Goal: Transaction & Acquisition: Purchase product/service

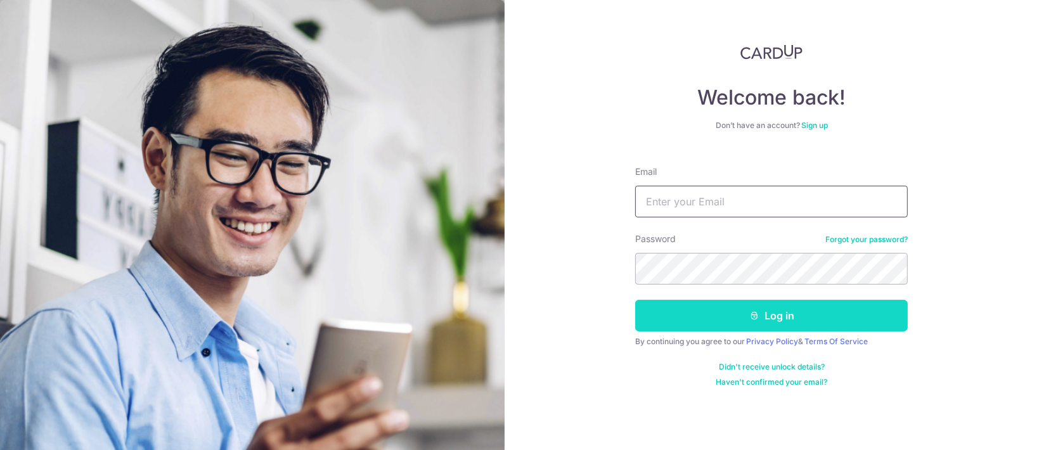
type input "ethel@edithpatisserie.com"
click at [765, 306] on button "Log in" at bounding box center [771, 316] width 273 height 32
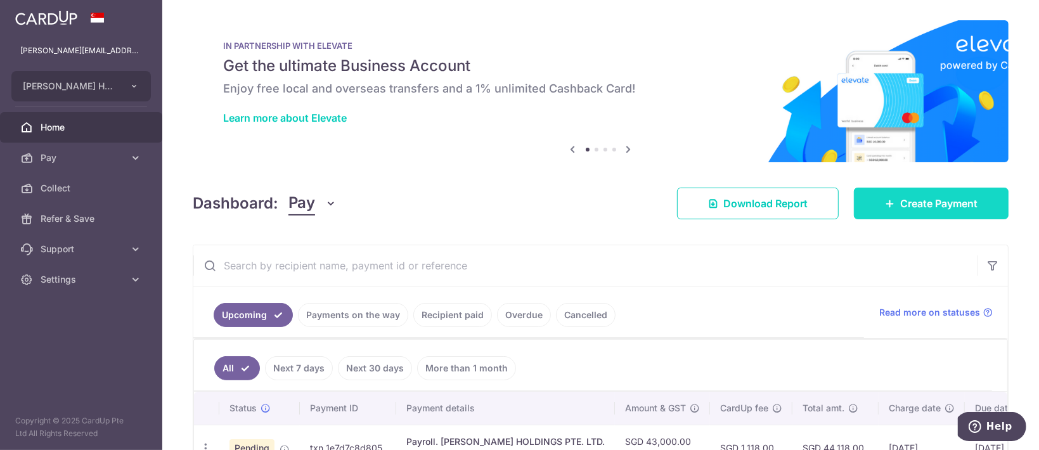
click at [951, 196] on span "Create Payment" at bounding box center [938, 203] width 77 height 15
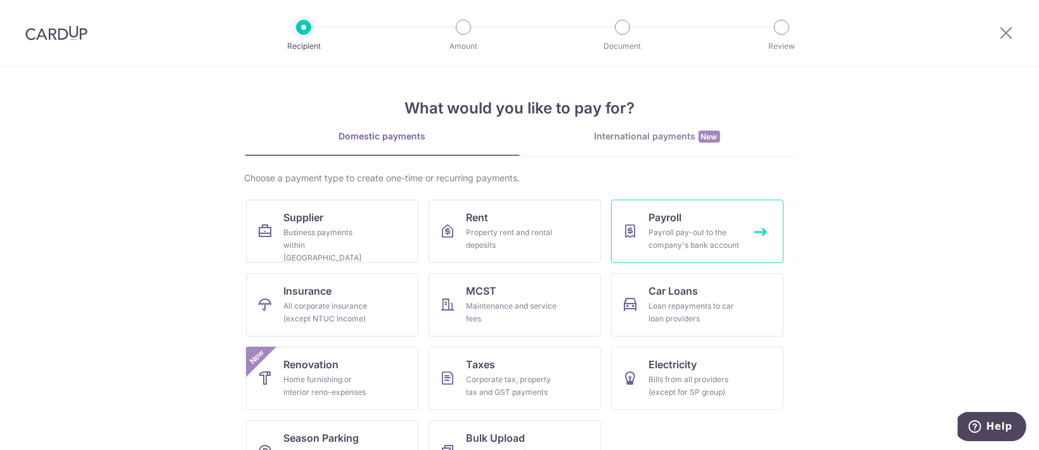
click at [665, 224] on span "Payroll" at bounding box center [665, 217] width 33 height 15
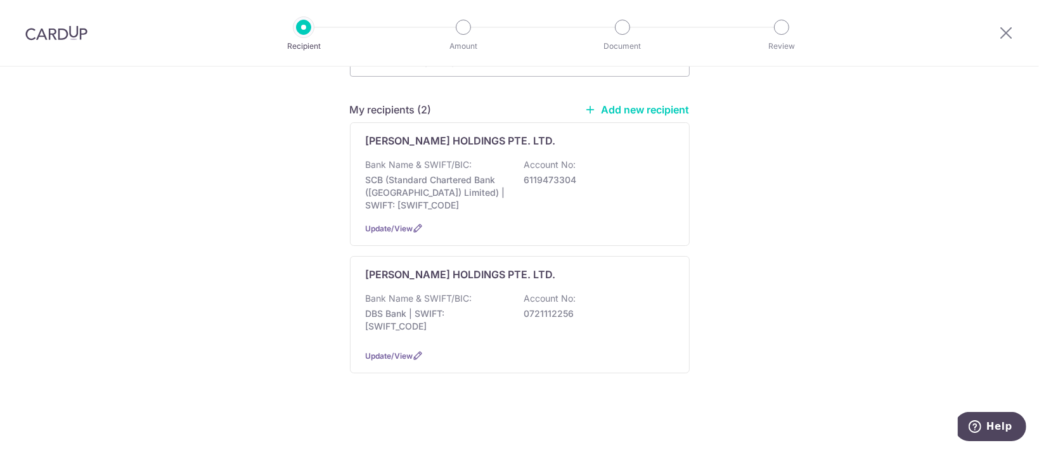
scroll to position [143, 0]
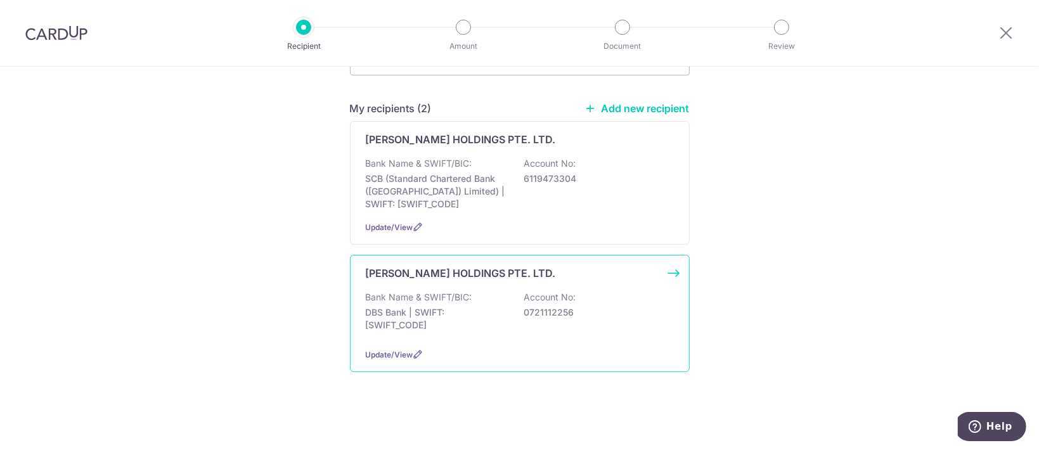
click at [584, 291] on div "Bank Name & SWIFT/BIC: DBS Bank | SWIFT: DBSSSGSGXXX Account No: 0721112256" at bounding box center [520, 314] width 308 height 47
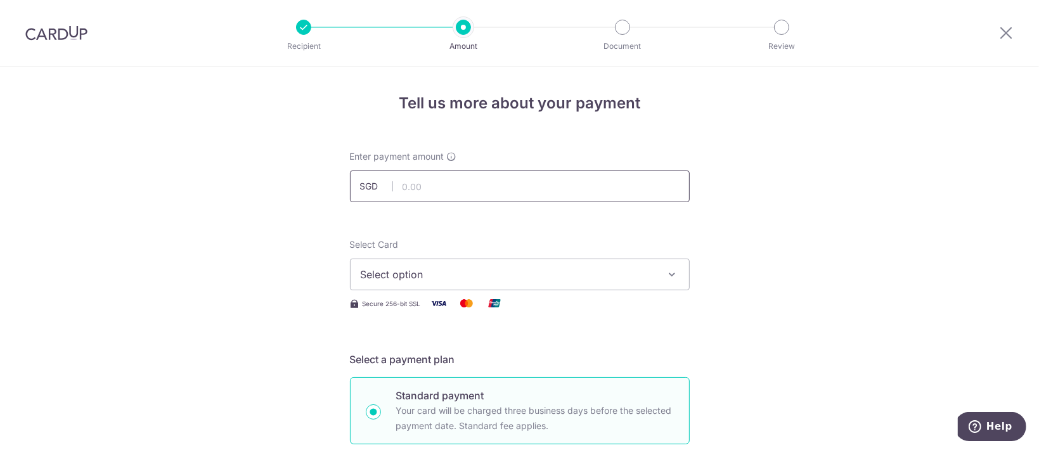
click at [413, 192] on input "text" at bounding box center [520, 186] width 340 height 32
click at [435, 189] on input "text" at bounding box center [520, 186] width 340 height 32
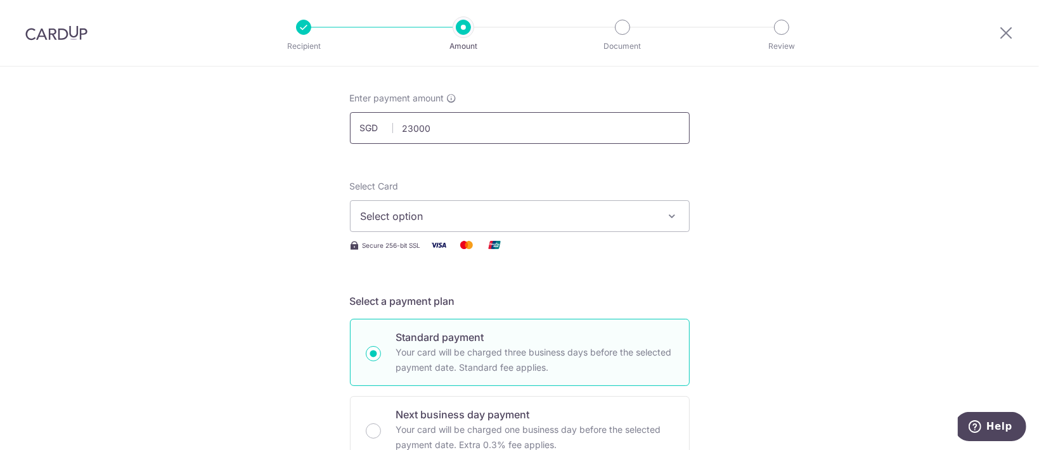
scroll to position [84, 0]
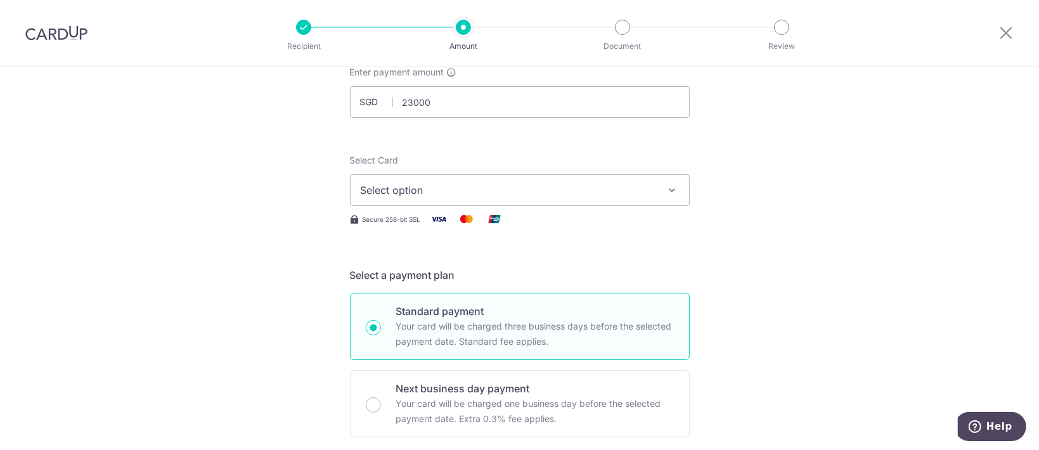
type input "23,000.00"
click at [638, 195] on span "Select option" at bounding box center [508, 190] width 295 height 15
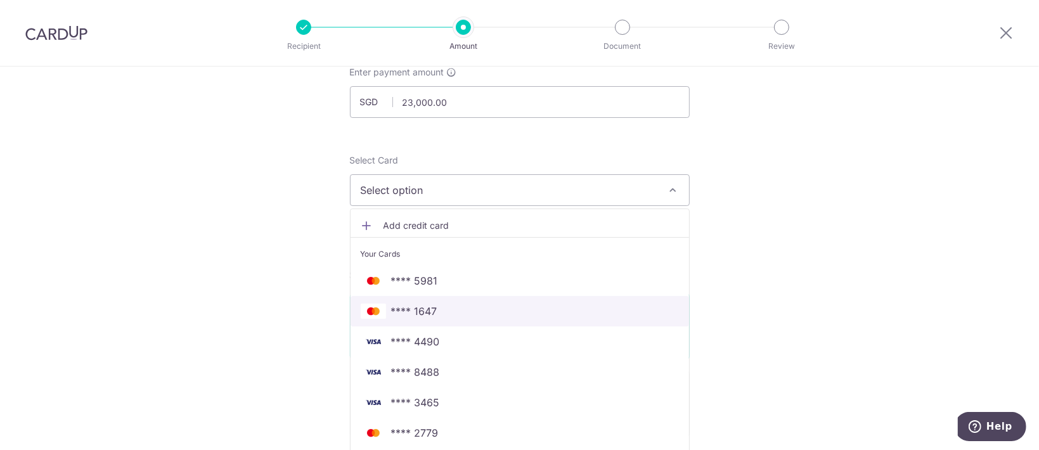
click at [493, 308] on span "**** 1647" at bounding box center [520, 311] width 318 height 15
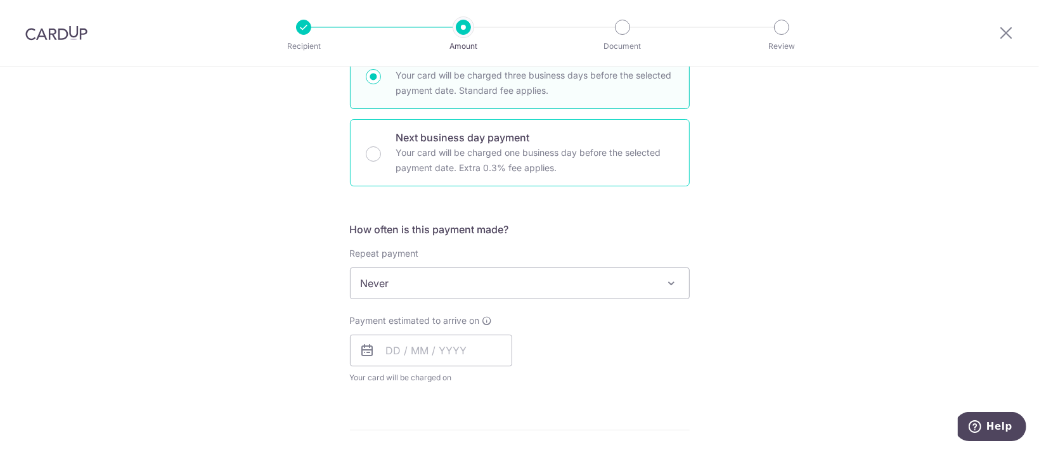
scroll to position [338, 0]
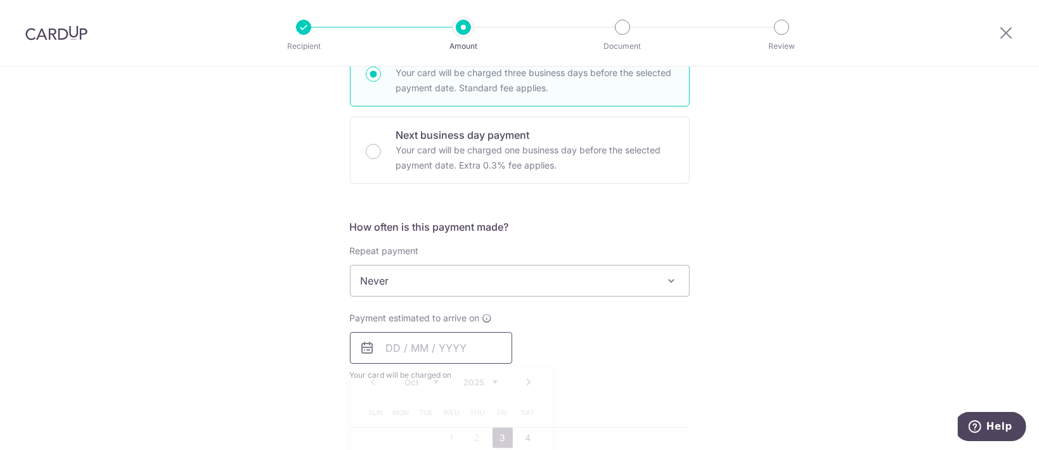
click at [426, 340] on input "text" at bounding box center [431, 348] width 162 height 32
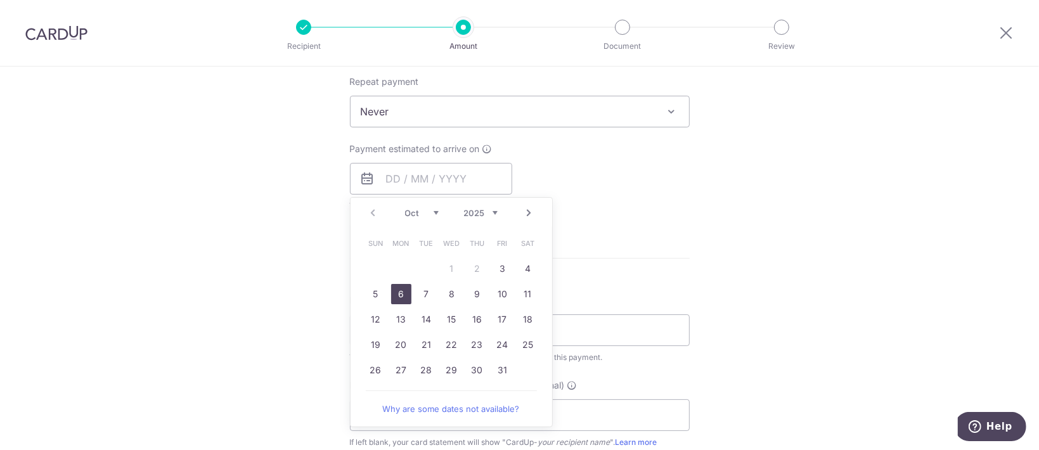
click at [397, 297] on link "6" at bounding box center [401, 294] width 20 height 20
type input "[DATE]"
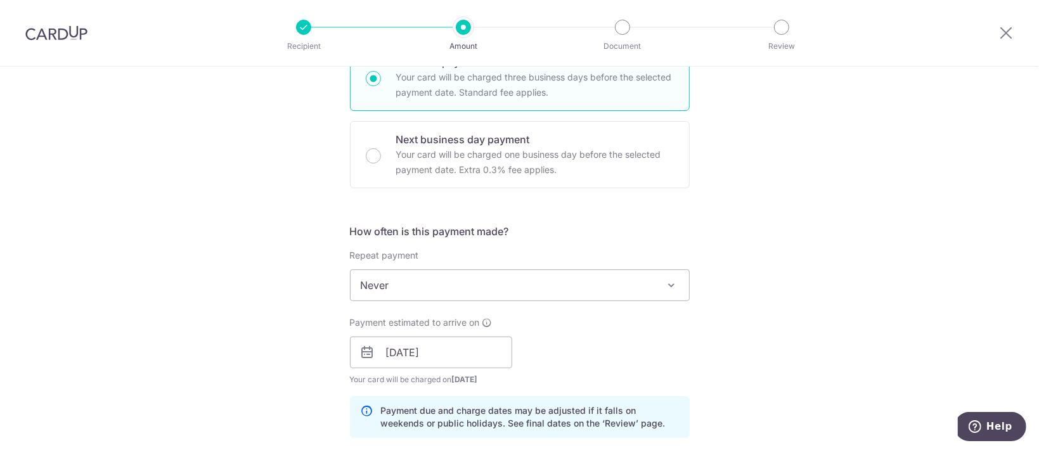
scroll to position [338, 0]
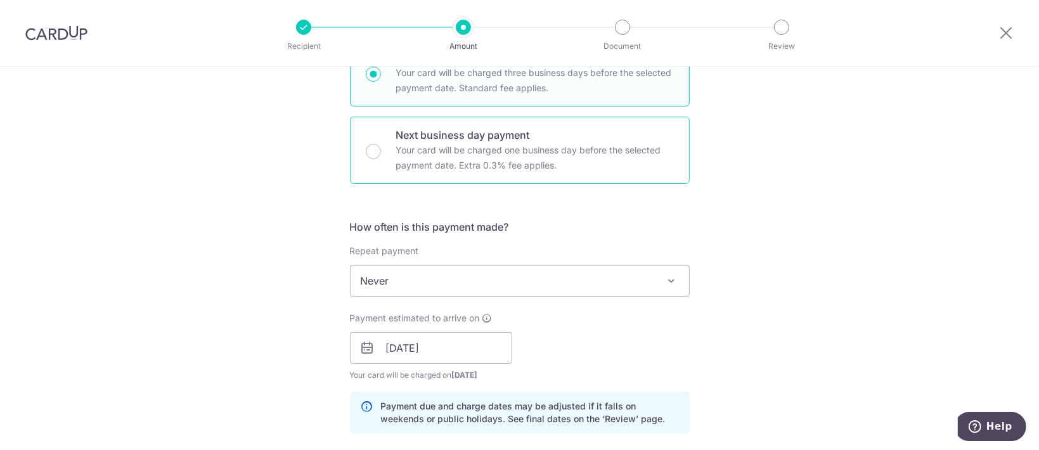
click at [574, 169] on p "Your card will be charged one business day before the selected payment date. Ex…" at bounding box center [535, 158] width 278 height 30
click at [381, 159] on input "Next business day payment Your card will be charged one business day before the…" at bounding box center [373, 151] width 15 height 15
radio input "false"
radio input "true"
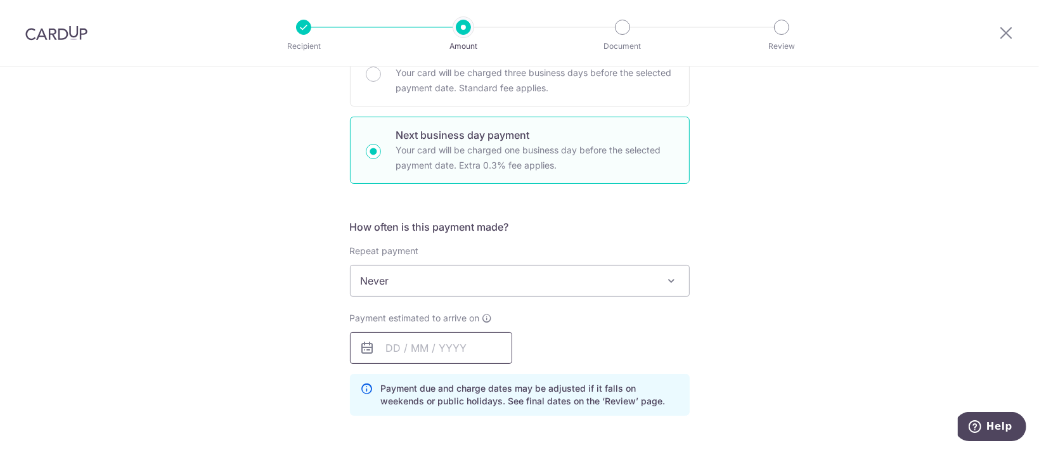
click at [423, 341] on input "text" at bounding box center [431, 348] width 162 height 32
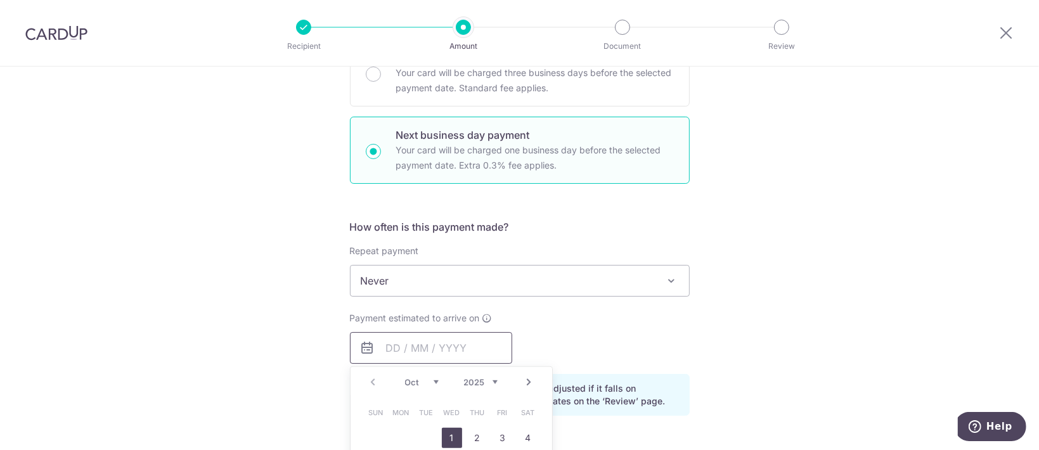
scroll to position [422, 0]
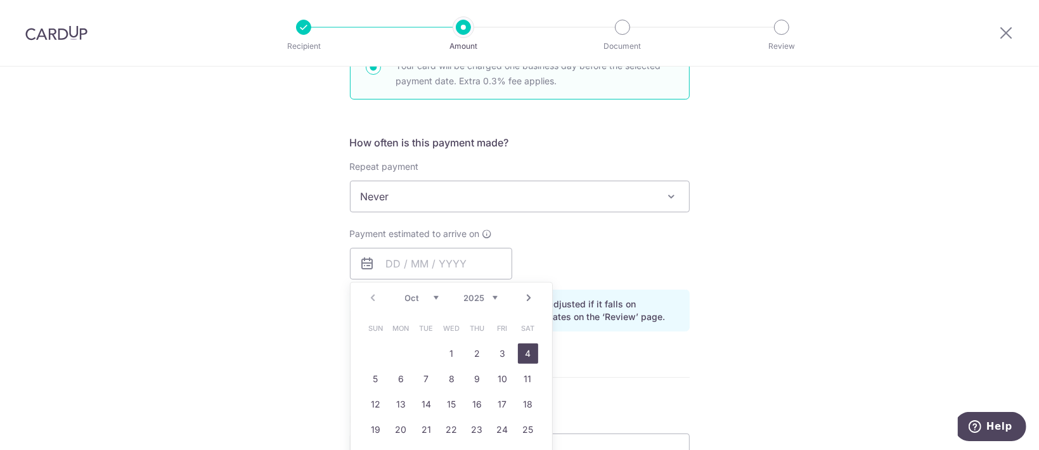
click at [530, 354] on link "4" at bounding box center [528, 354] width 20 height 20
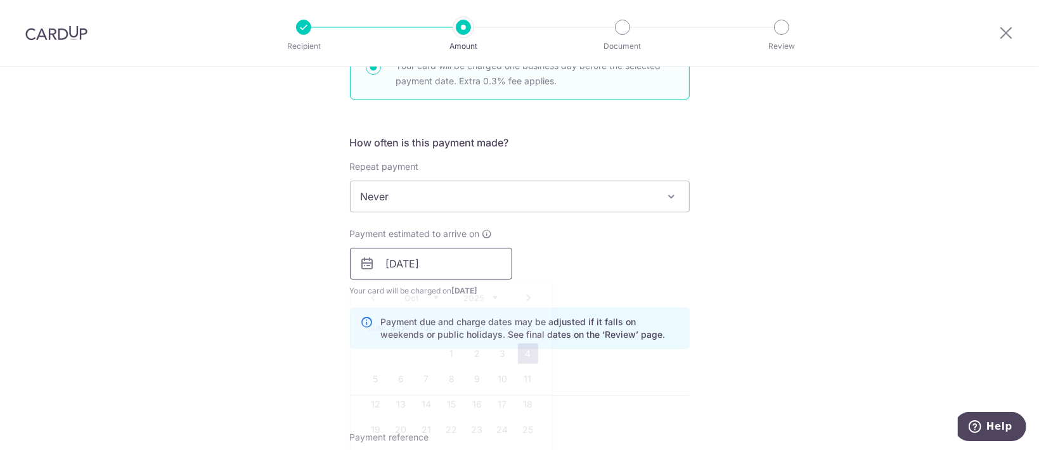
click at [490, 259] on input "04/10/2025" at bounding box center [431, 264] width 162 height 32
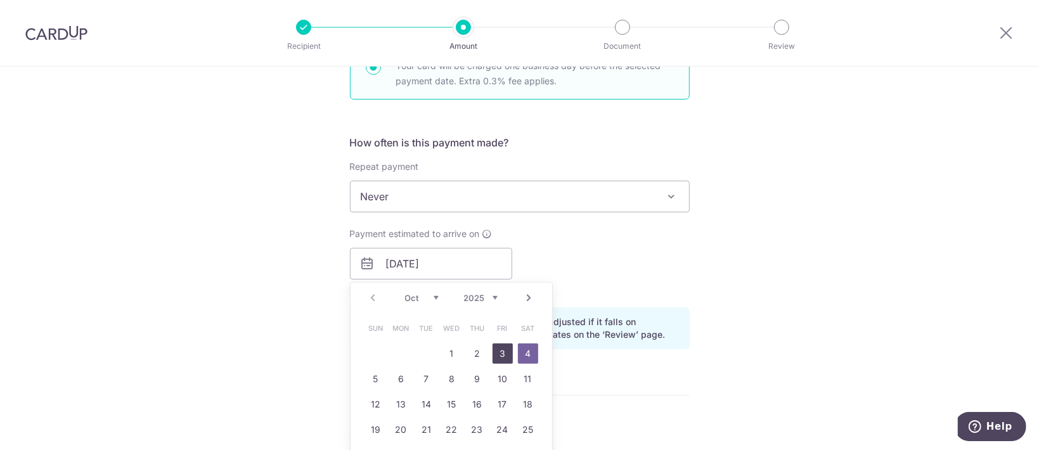
click at [495, 355] on link "3" at bounding box center [502, 354] width 20 height 20
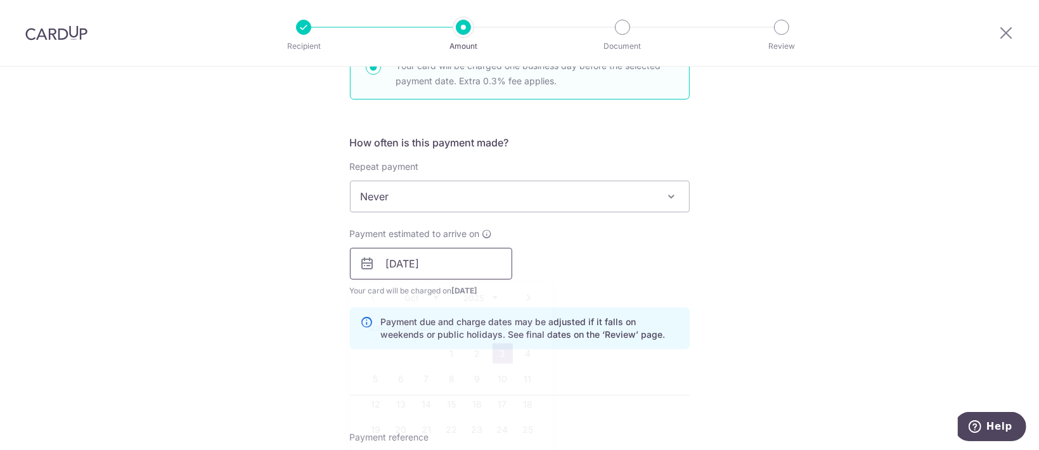
click at [464, 277] on input "[DATE]" at bounding box center [431, 264] width 162 height 32
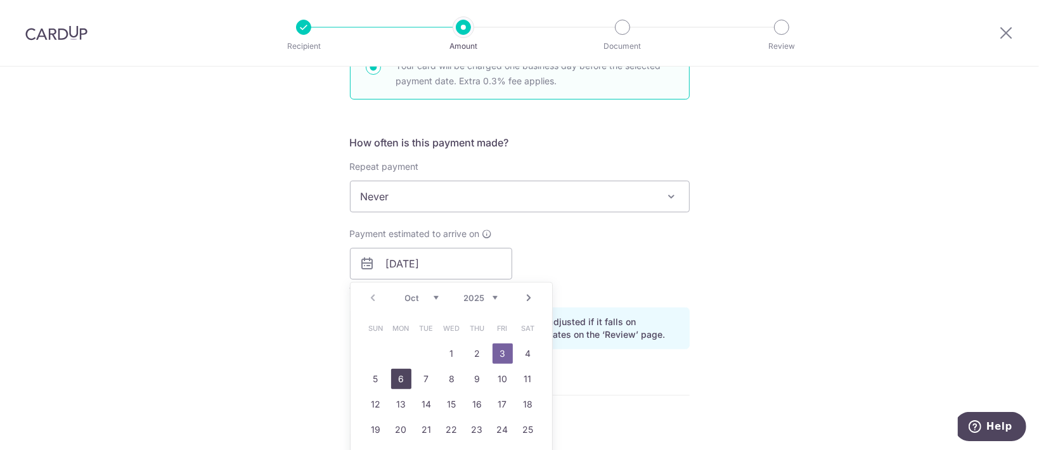
click at [398, 378] on link "6" at bounding box center [401, 379] width 20 height 20
type input "[DATE]"
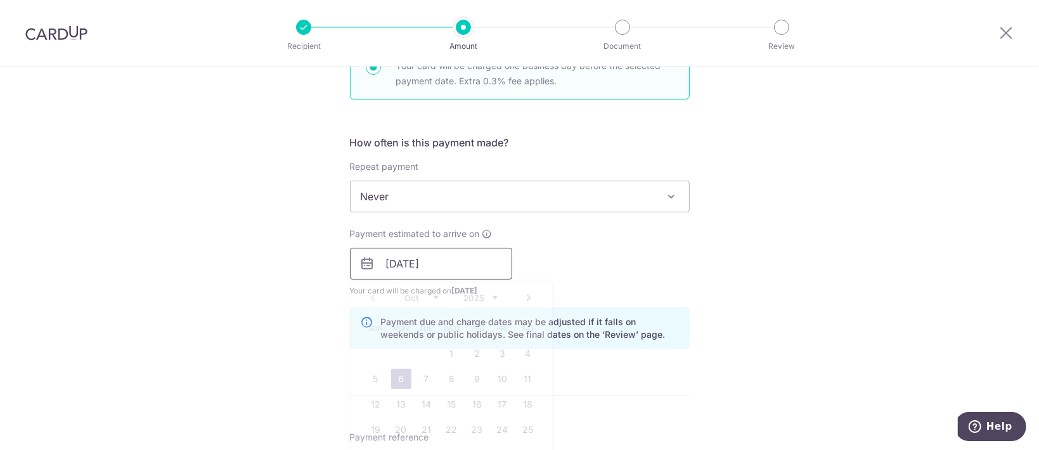
click at [467, 265] on input "[DATE]" at bounding box center [431, 264] width 162 height 32
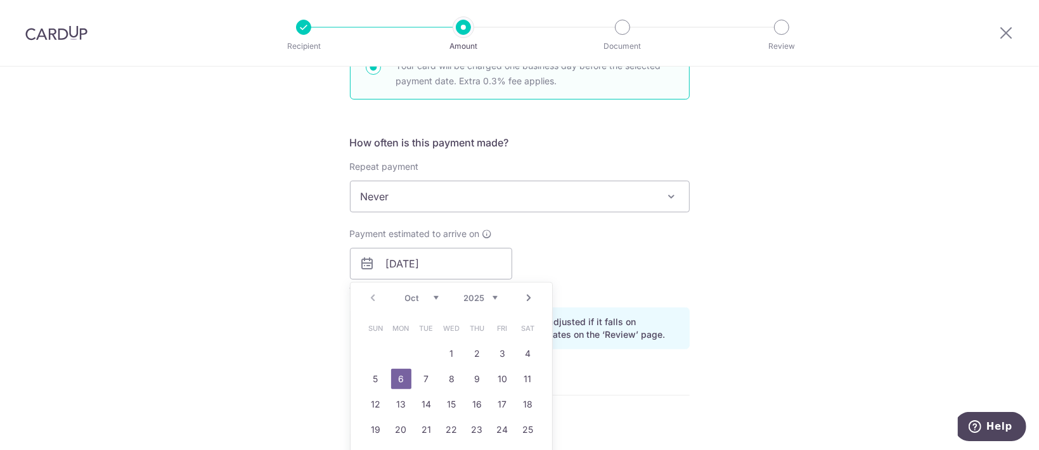
click at [790, 263] on div "Tell us more about your payment Enter payment amount SGD 23,000.00 23000.00 Sel…" at bounding box center [519, 310] width 1039 height 1332
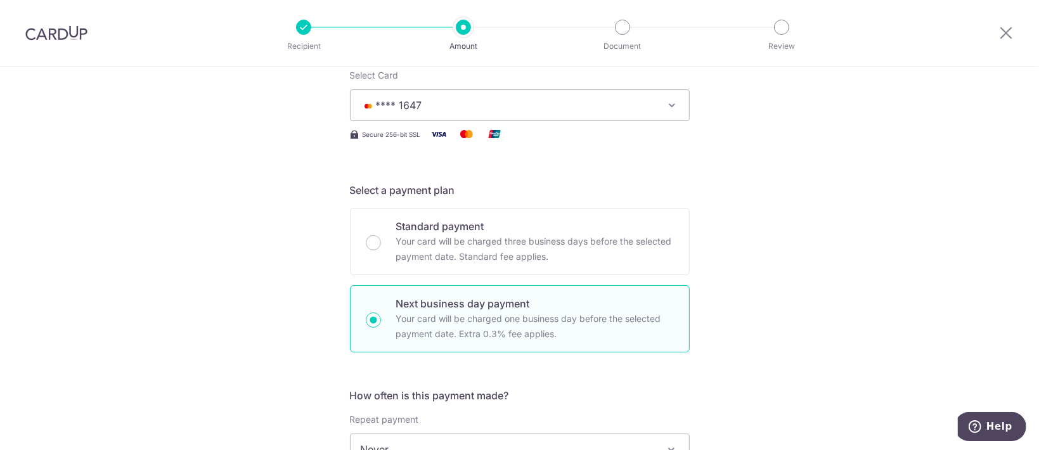
scroll to position [0, 0]
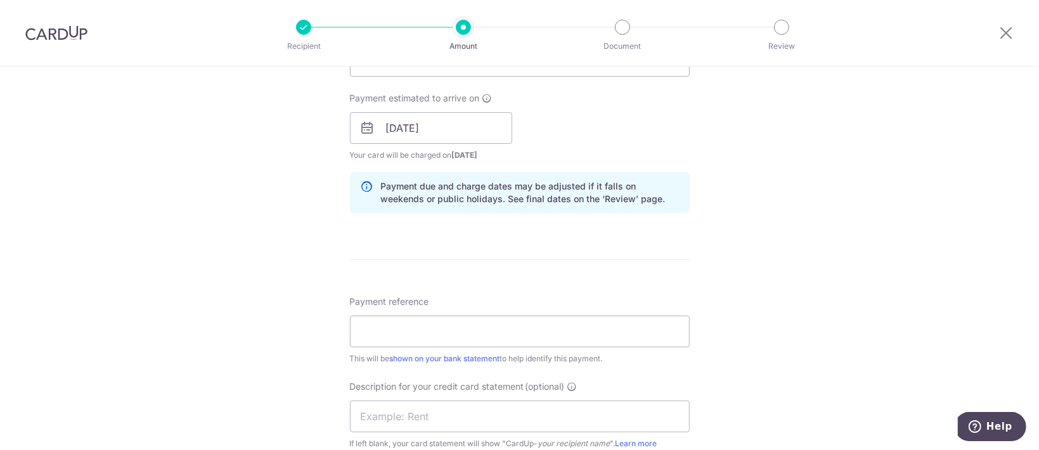
scroll to position [591, 0]
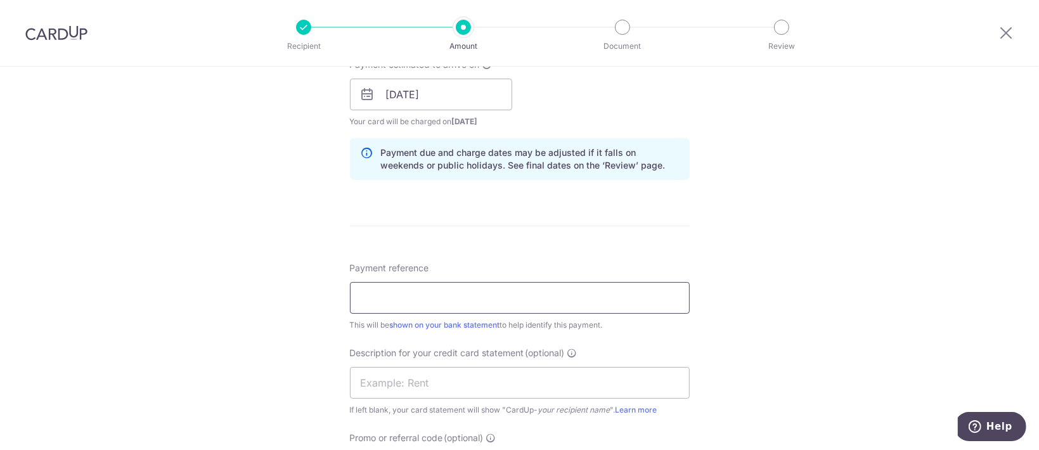
click at [530, 298] on input "Payment reference" at bounding box center [520, 298] width 340 height 32
drag, startPoint x: 444, startPoint y: 293, endPoint x: 349, endPoint y: 292, distance: 95.7
click at [350, 292] on input "Edith Patisserie - SOA-PR" at bounding box center [520, 298] width 340 height 32
click at [463, 292] on input "SOA-PR" at bounding box center [520, 298] width 340 height 32
type input "SOA-PR-1647"
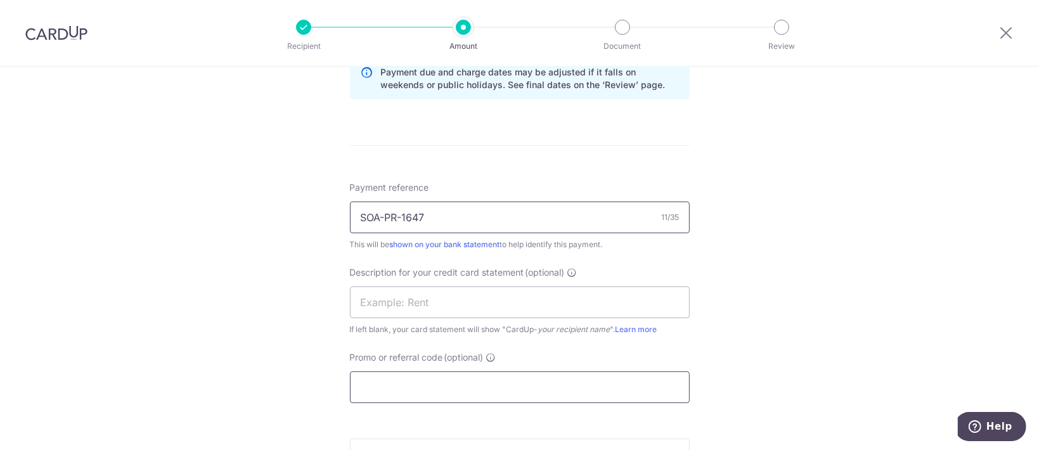
scroll to position [760, 0]
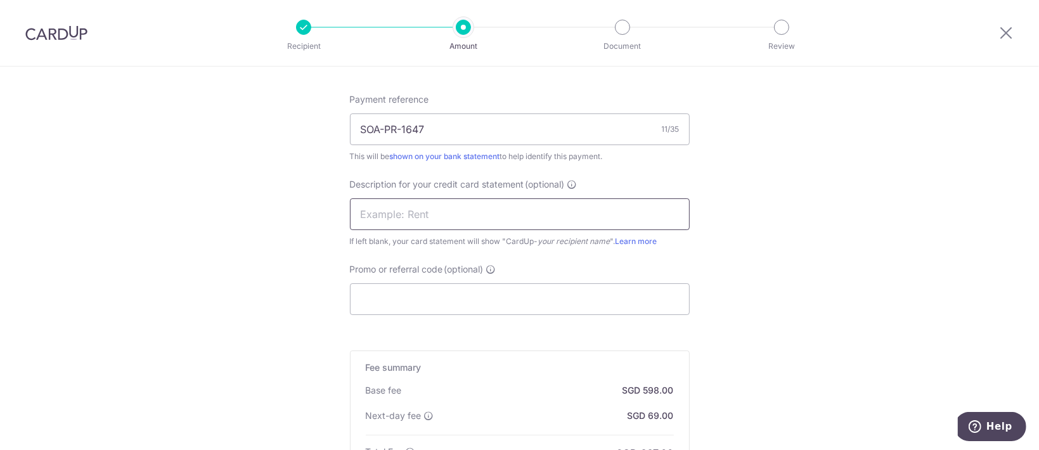
click at [490, 221] on input "text" at bounding box center [520, 214] width 340 height 32
drag, startPoint x: 454, startPoint y: 126, endPoint x: 261, endPoint y: 133, distance: 192.8
click at [401, 206] on input "text" at bounding box center [520, 214] width 340 height 32
paste input "SOA-PR-1647"
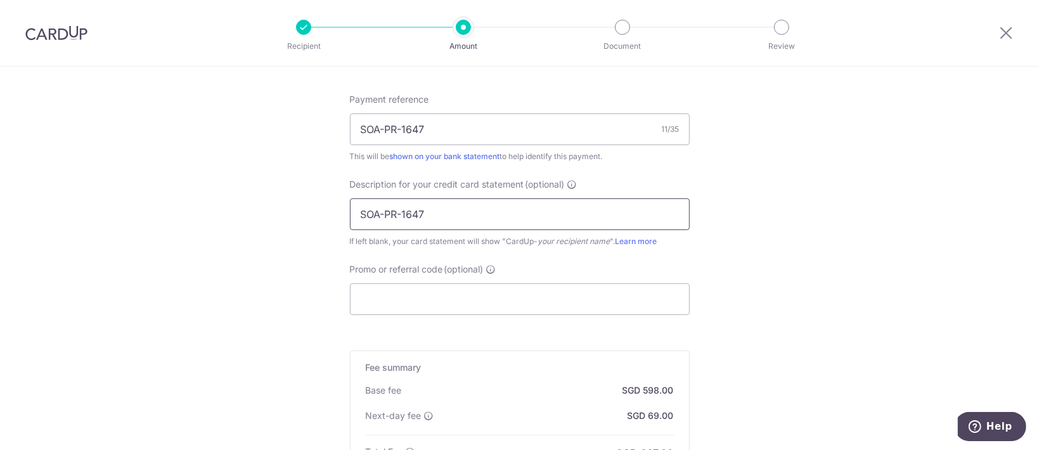
click at [376, 210] on input "SOA-PR-1647" at bounding box center [520, 214] width 340 height 32
drag, startPoint x: 381, startPoint y: 211, endPoint x: 333, endPoint y: 212, distance: 48.2
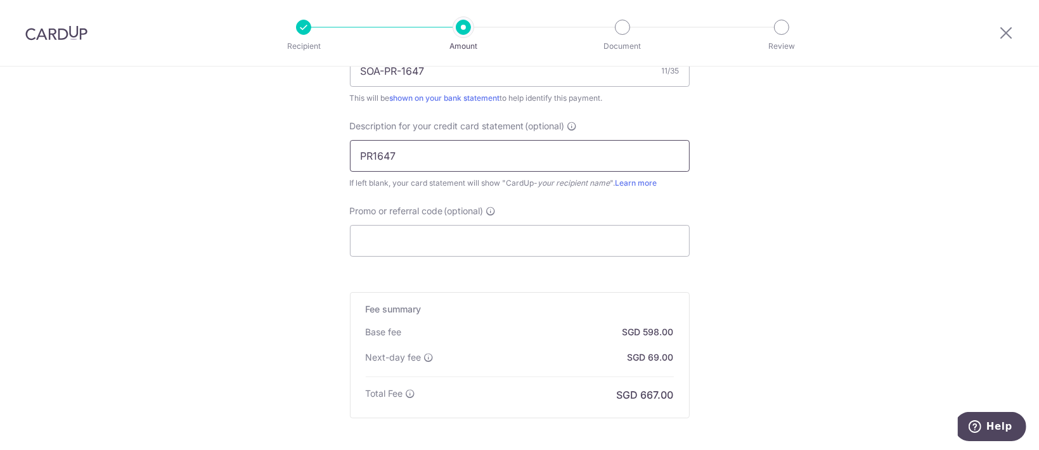
scroll to position [845, 0]
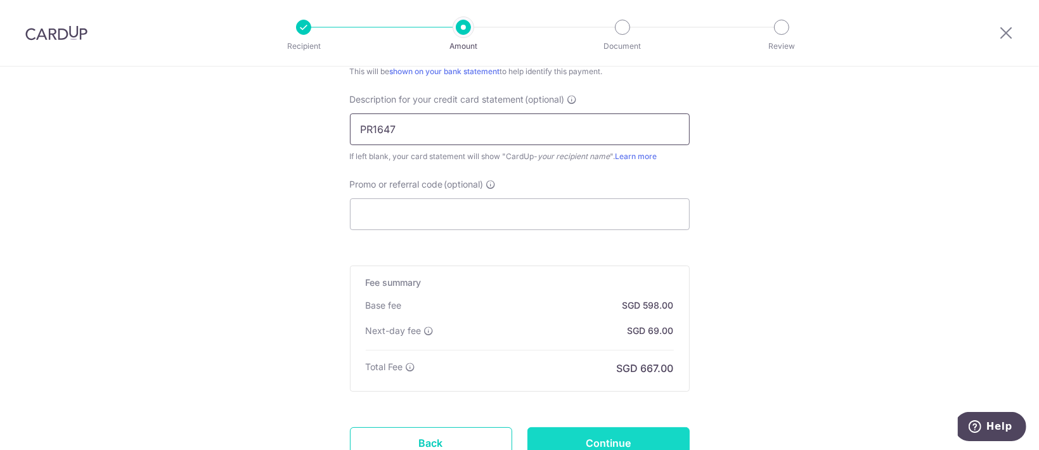
type input "PR1647"
click at [618, 427] on input "Continue" at bounding box center [608, 443] width 162 height 32
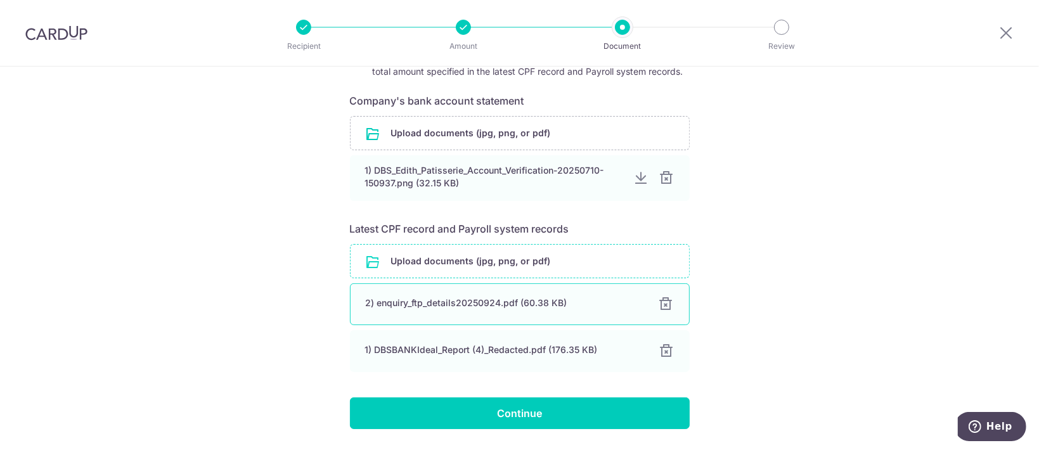
scroll to position [224, 0]
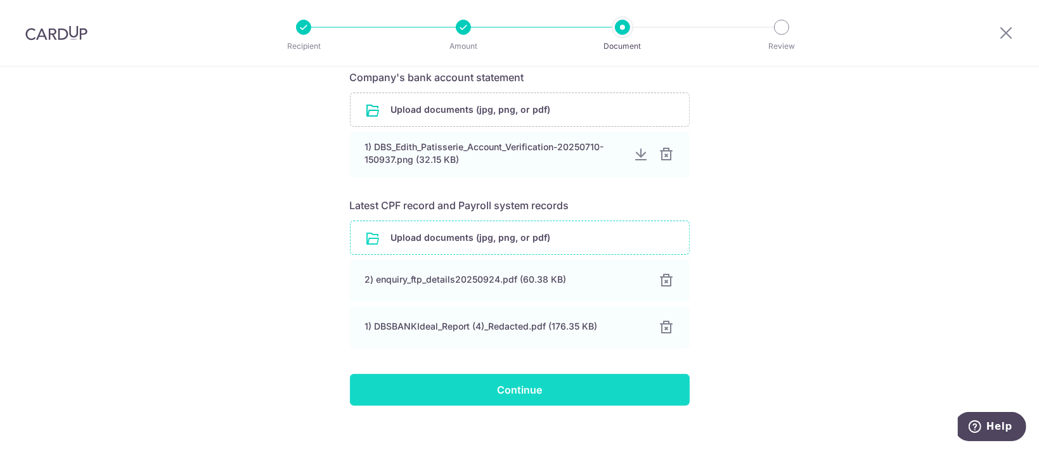
click at [503, 383] on input "Continue" at bounding box center [520, 390] width 340 height 32
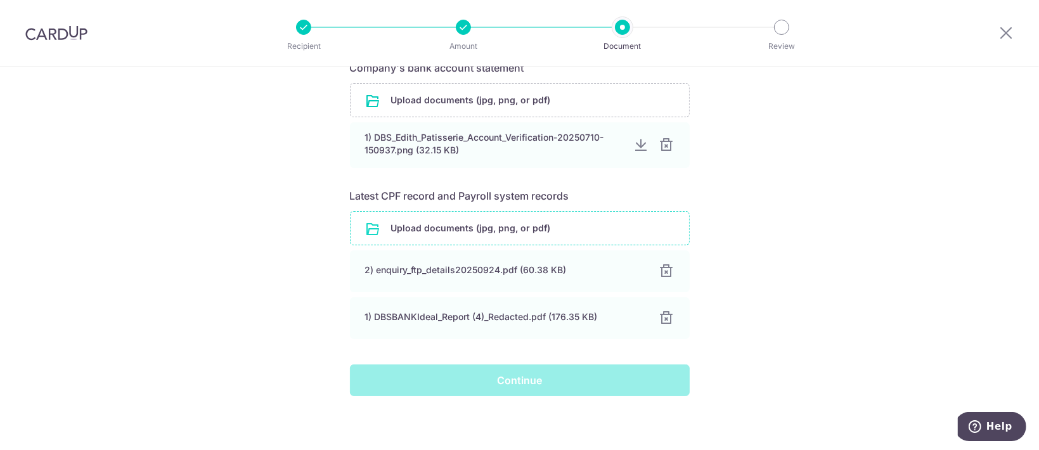
scroll to position [238, 0]
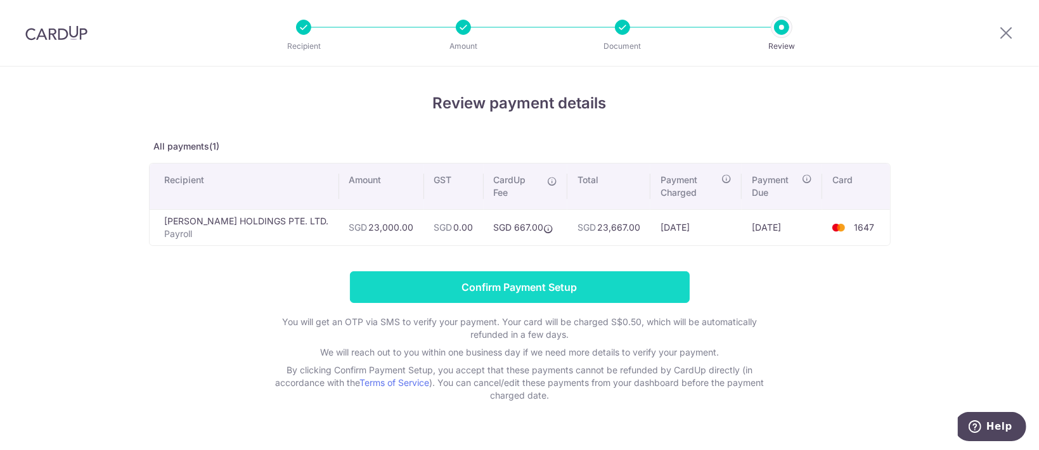
click at [644, 295] on input "Confirm Payment Setup" at bounding box center [520, 287] width 340 height 32
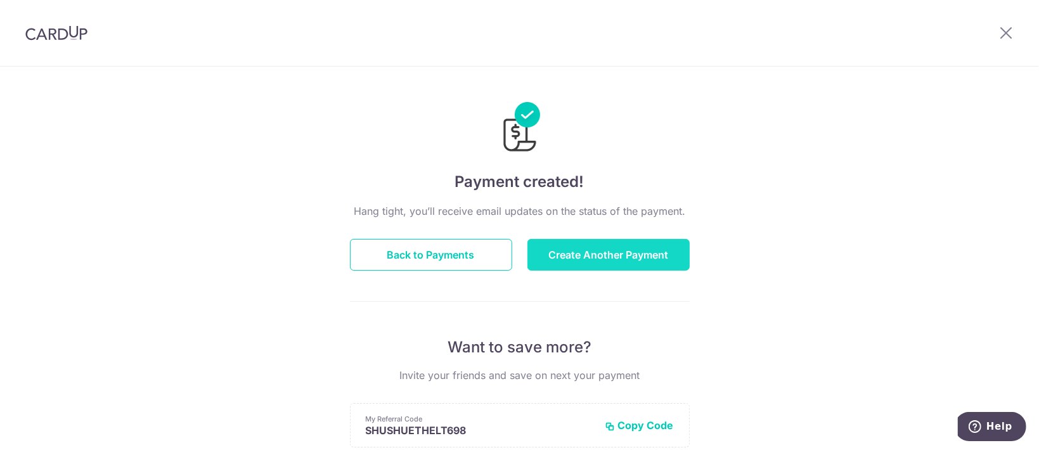
click at [548, 255] on button "Create Another Payment" at bounding box center [608, 255] width 162 height 32
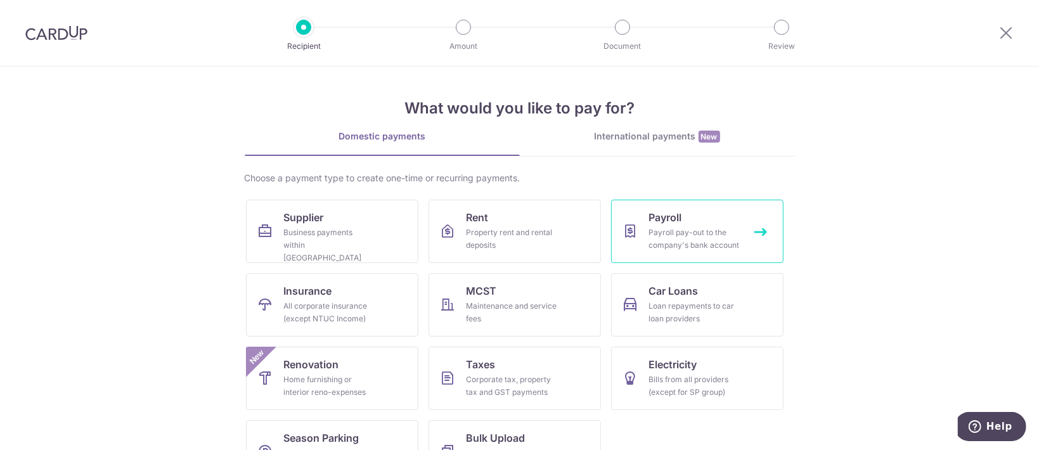
click at [676, 243] on div "Payroll pay-out to the company's bank account" at bounding box center [694, 238] width 91 height 25
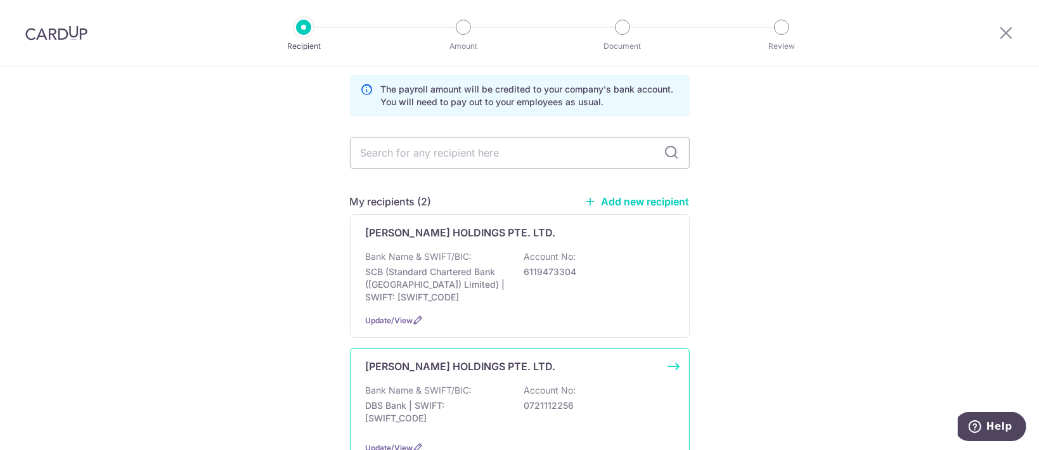
scroll to position [84, 0]
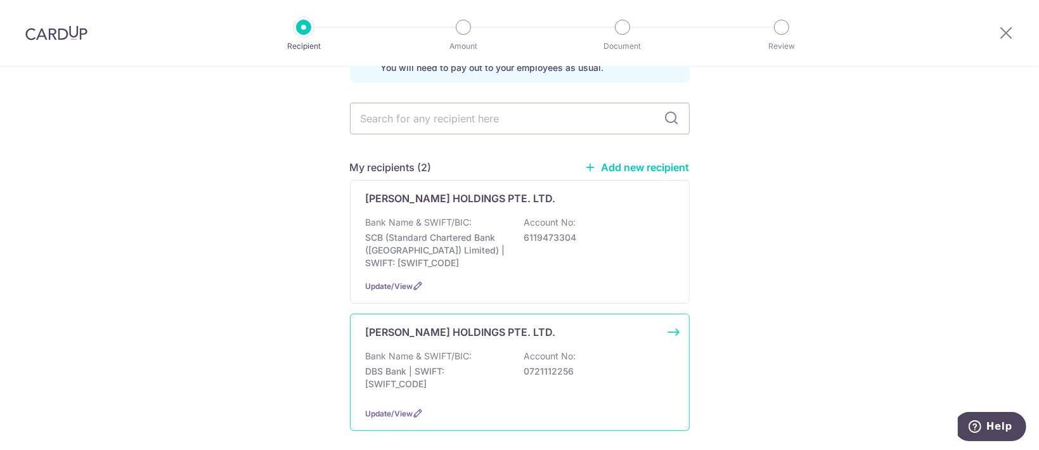
click at [453, 340] on div "[PERSON_NAME] HOLDINGS PTE. LTD. Bank Name & SWIFT/BIC: DBS Bank | SWIFT: [SWIF…" at bounding box center [520, 372] width 340 height 117
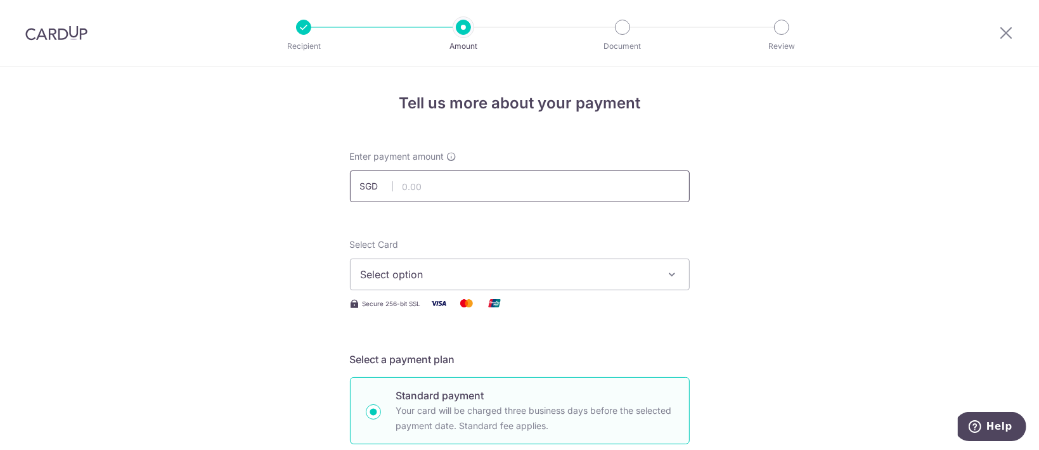
click at [529, 190] on input "text" at bounding box center [520, 186] width 340 height 32
type input "15,000.00"
click at [547, 275] on span "Select option" at bounding box center [508, 274] width 295 height 15
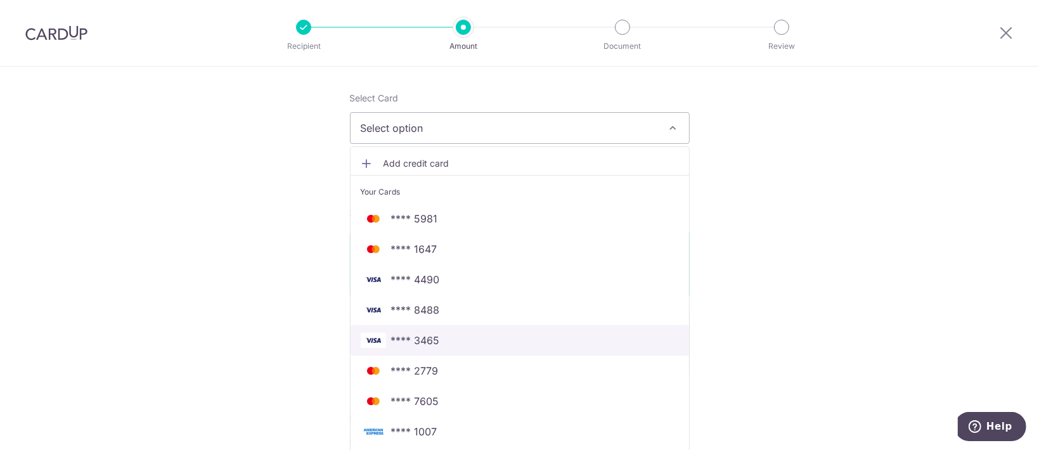
scroll to position [169, 0]
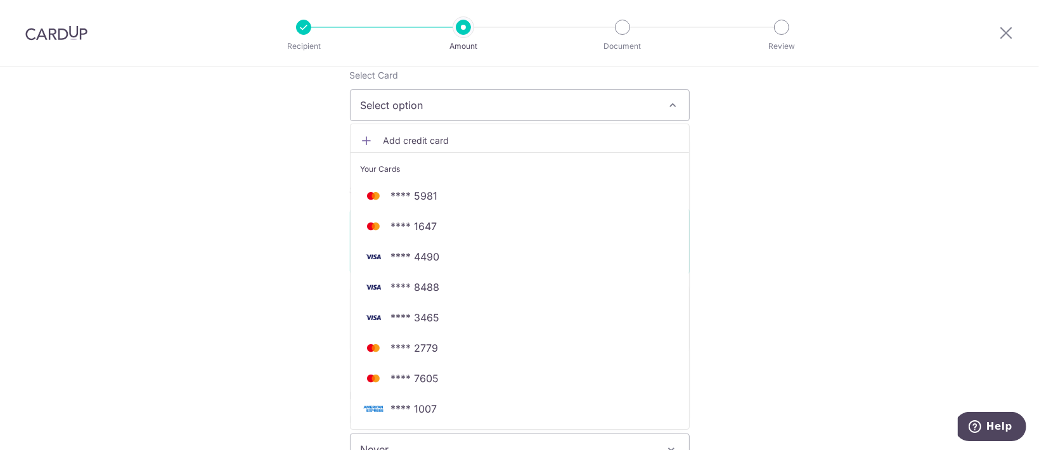
click at [419, 134] on span "Add credit card" at bounding box center [530, 140] width 295 height 13
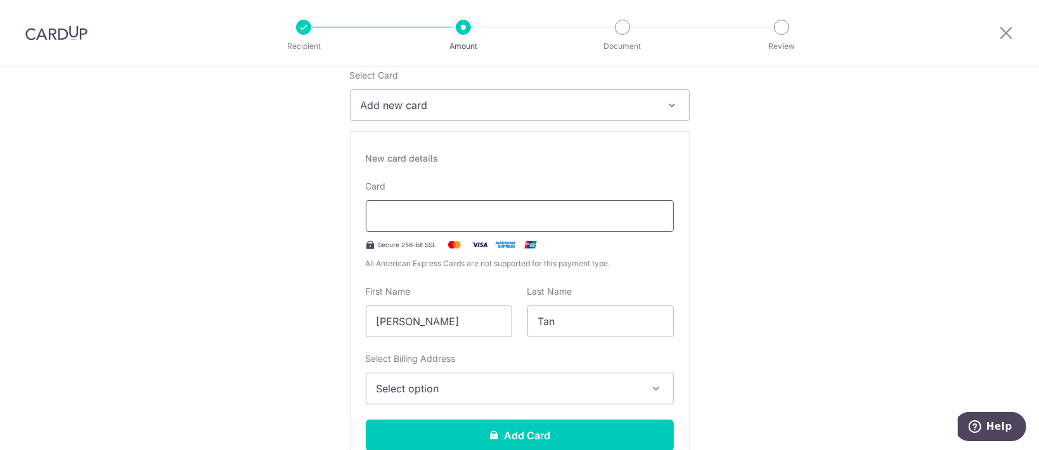
click at [444, 228] on div at bounding box center [520, 216] width 308 height 32
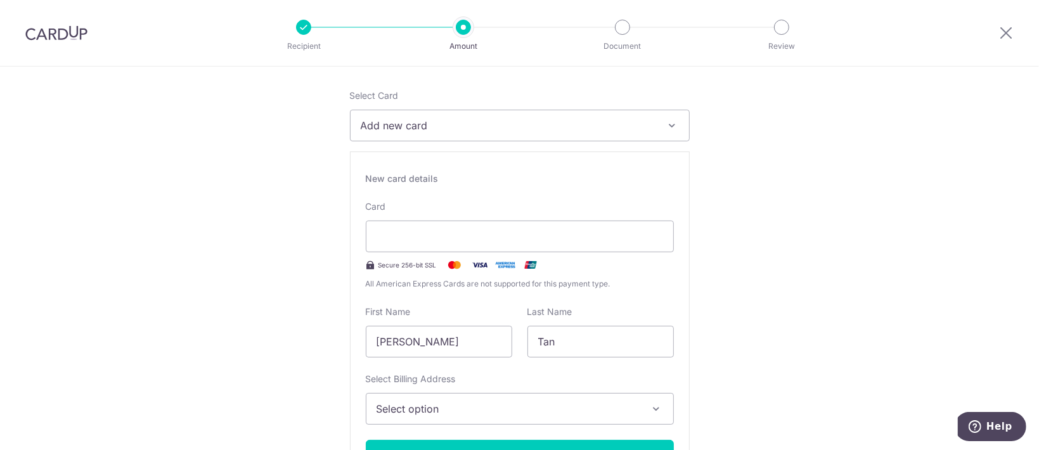
scroll to position [0, 0]
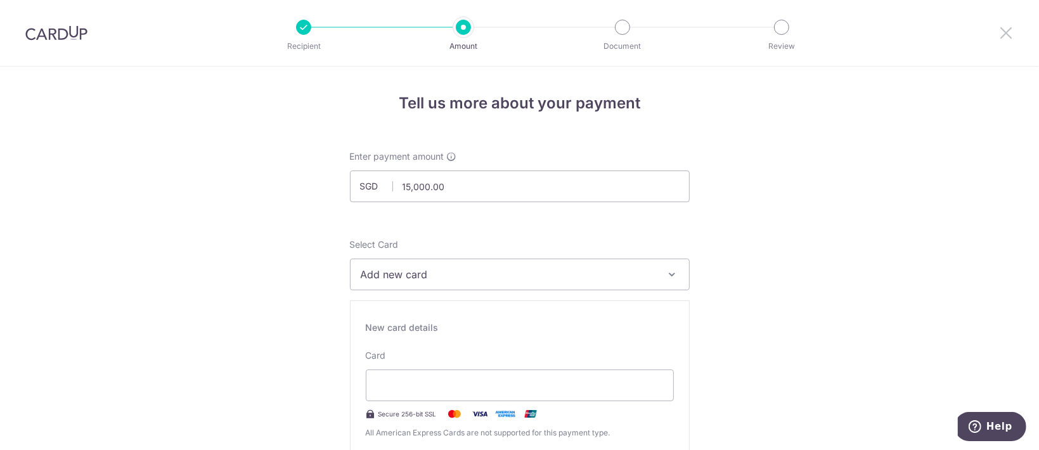
click at [1001, 34] on icon at bounding box center [1005, 33] width 15 height 16
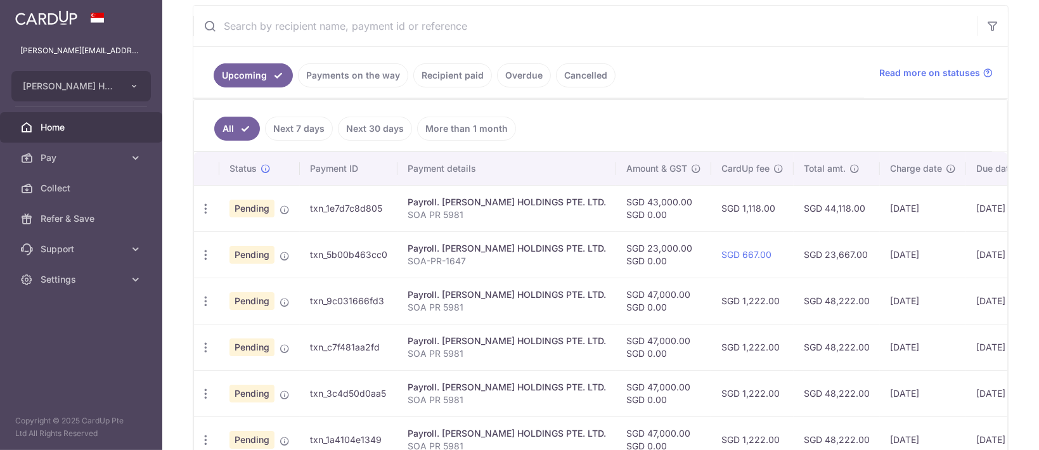
scroll to position [305, 0]
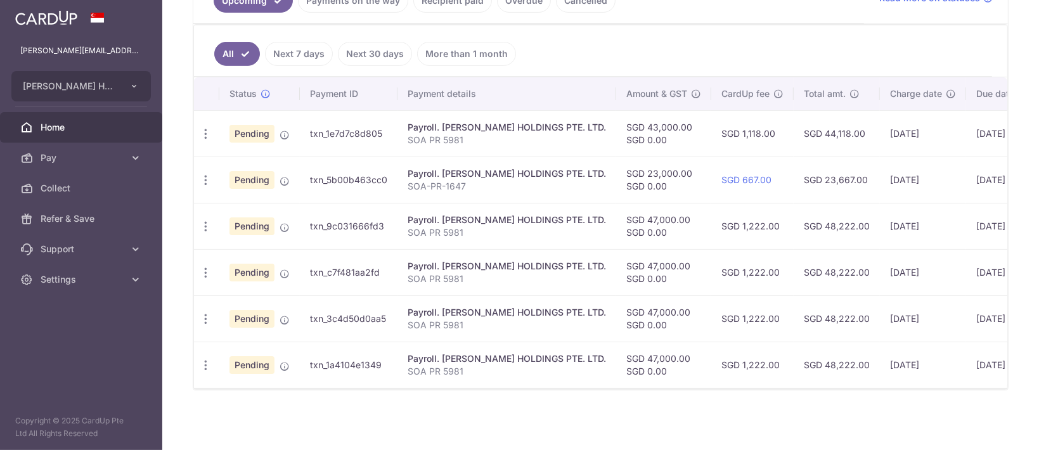
drag, startPoint x: 357, startPoint y: 376, endPoint x: 365, endPoint y: 378, distance: 8.0
click at [365, 378] on td "txn_1a4104e1349" at bounding box center [349, 365] width 98 height 46
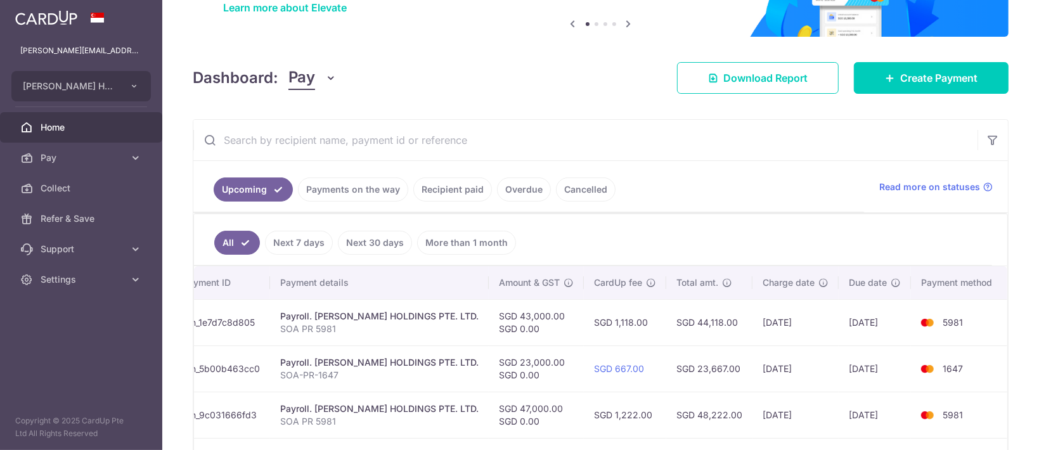
scroll to position [51, 0]
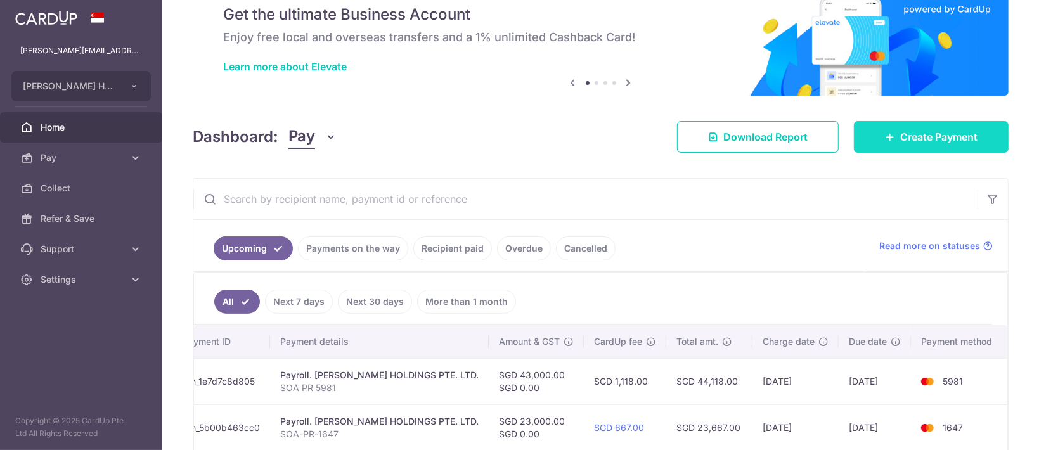
click at [920, 149] on link "Create Payment" at bounding box center [931, 137] width 155 height 32
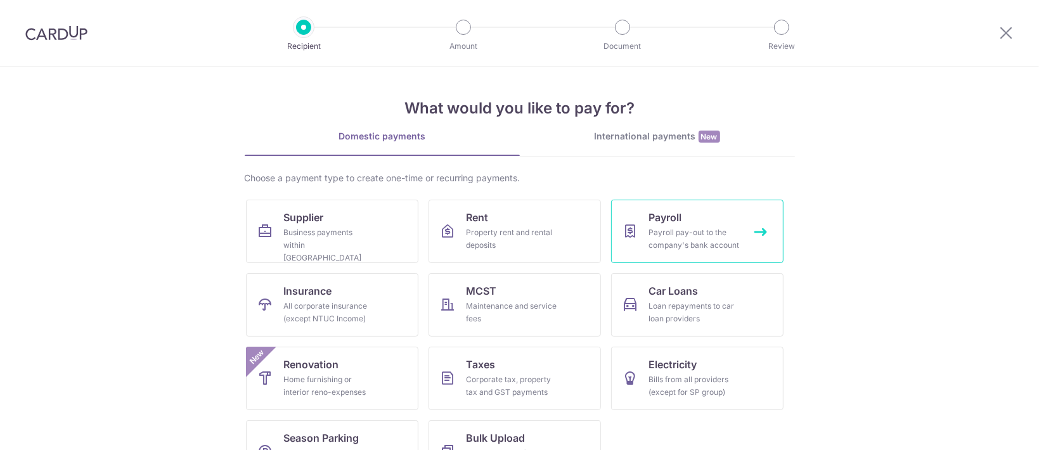
click at [654, 228] on div "Payroll pay-out to the company's bank account" at bounding box center [694, 238] width 91 height 25
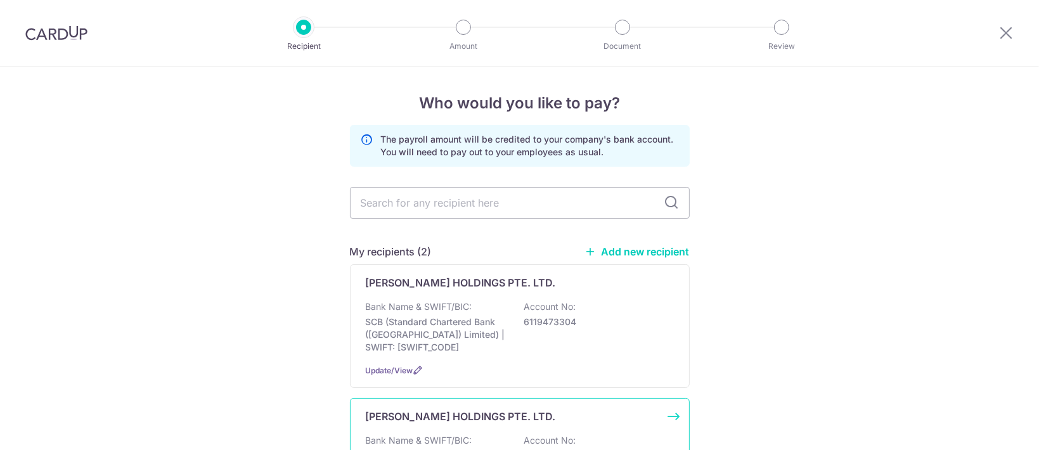
scroll to position [143, 0]
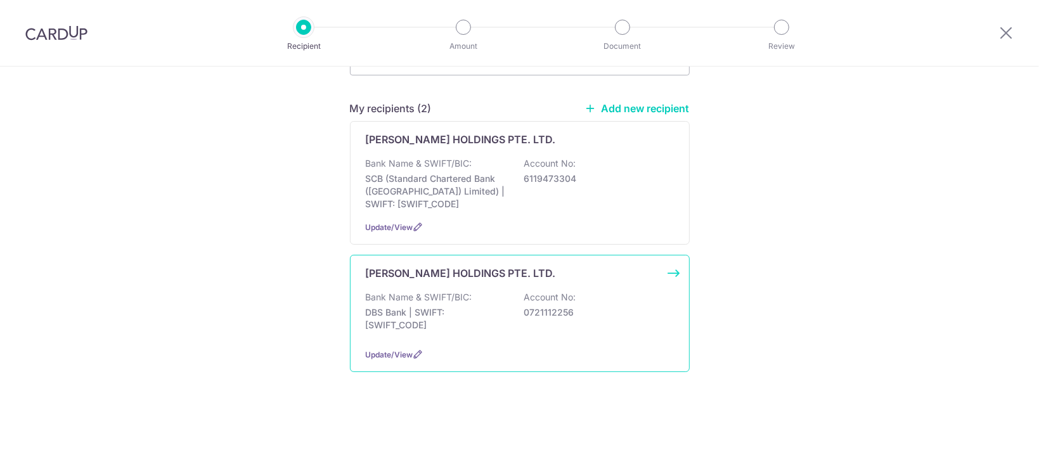
click at [477, 303] on div "Bank Name & SWIFT/BIC: DBS Bank | SWIFT: DBSSSGSGXXX Account No: 0721112256" at bounding box center [520, 314] width 308 height 47
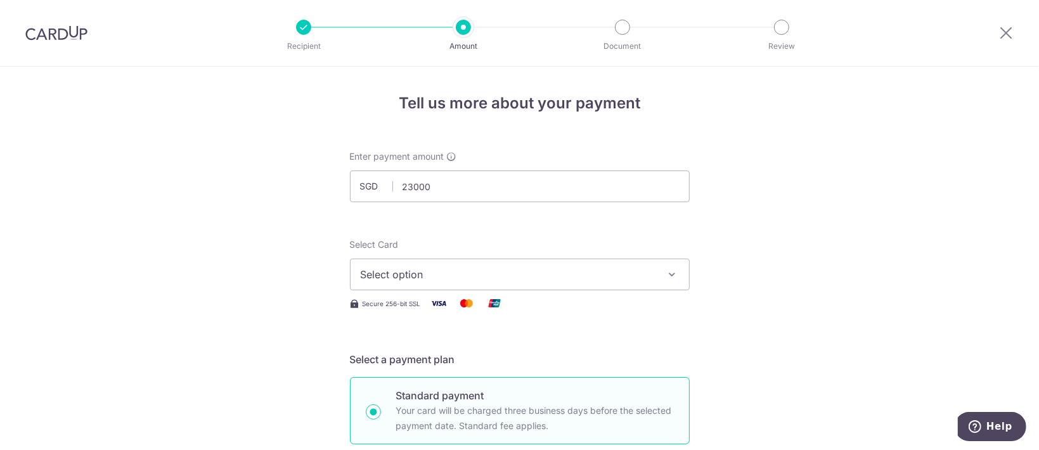
type input "23,000.00"
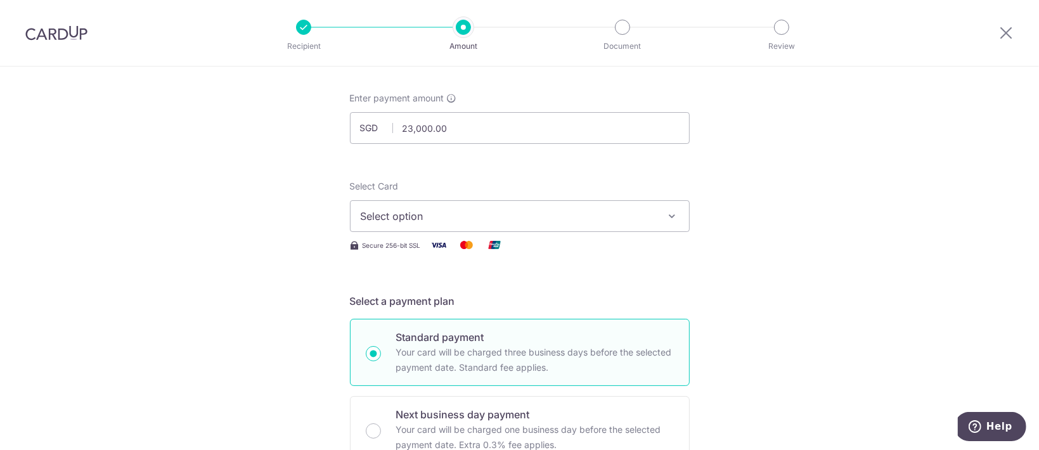
scroll to position [84, 0]
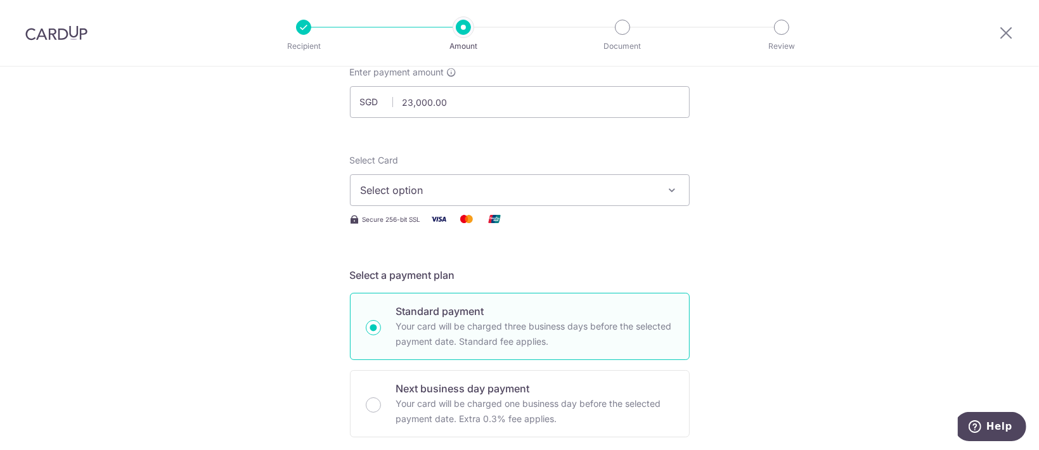
click at [624, 173] on div "Select Card Select option Add credit card Your Cards **** 5981 **** 1647 **** 4…" at bounding box center [520, 180] width 340 height 52
click at [626, 190] on span "Select option" at bounding box center [508, 190] width 295 height 15
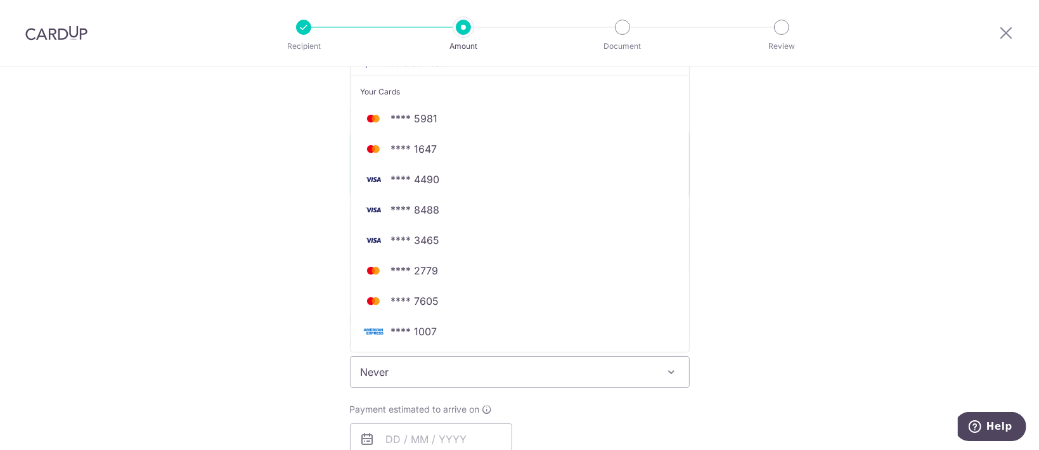
scroll to position [254, 0]
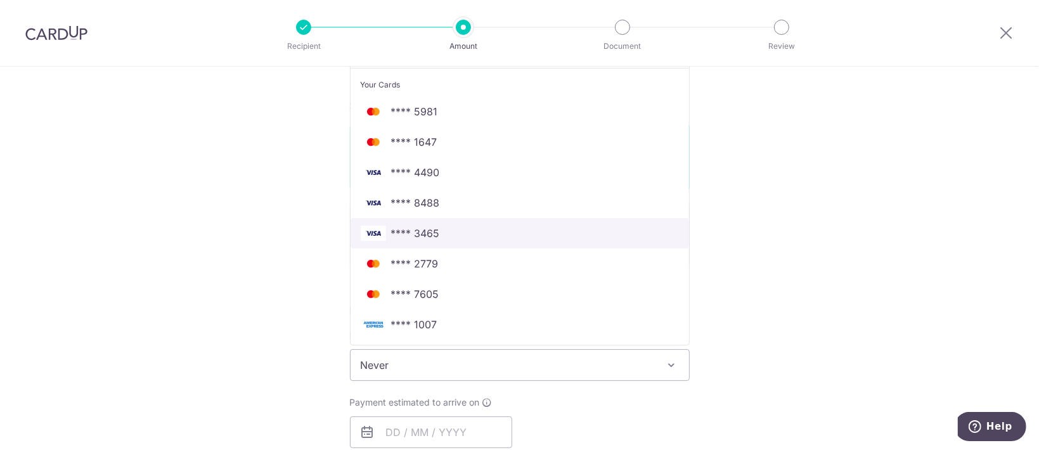
click at [469, 240] on span "**** 3465" at bounding box center [520, 233] width 318 height 15
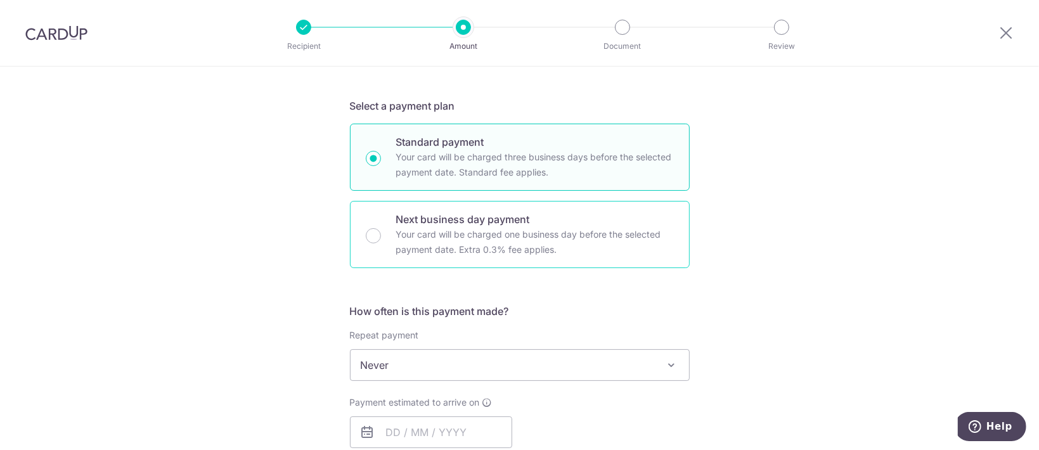
click at [464, 243] on p "Your card will be charged one business day before the selected payment date. Ex…" at bounding box center [535, 242] width 278 height 30
click at [381, 243] on input "Next business day payment Your card will be charged one business day before the…" at bounding box center [373, 235] width 15 height 15
radio input "false"
radio input "true"
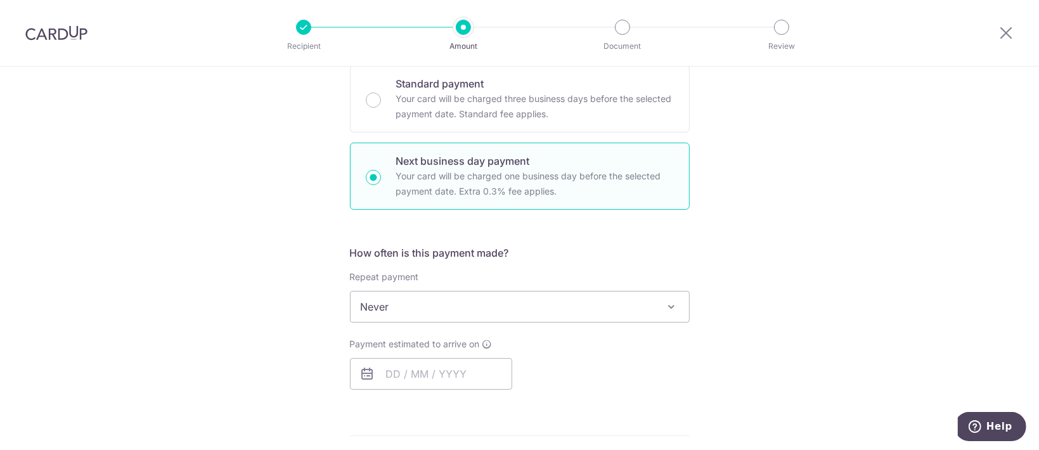
scroll to position [338, 0]
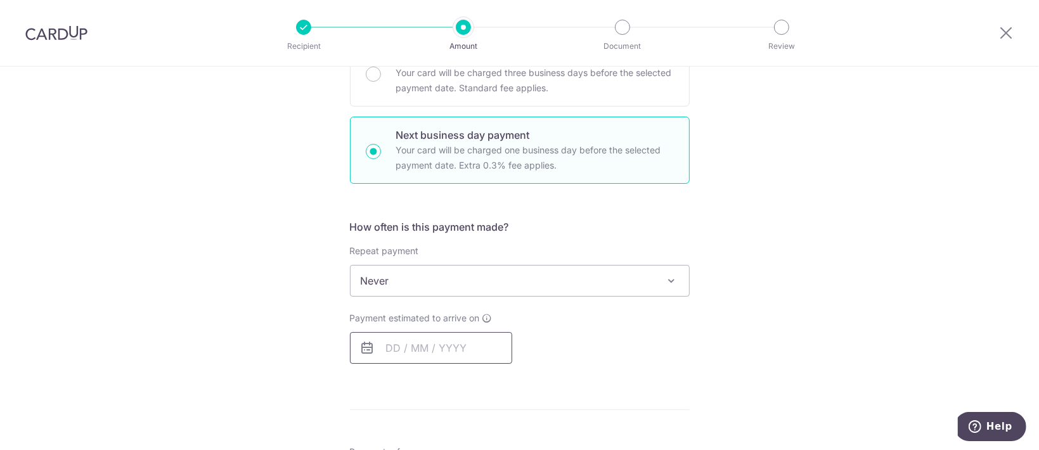
click at [442, 333] on div "Prev Next Oct Nov Dec 2025 2026 2027 2028 2029 2030 2031 2032 2033 2034 2035 Su…" at bounding box center [431, 348] width 162 height 32
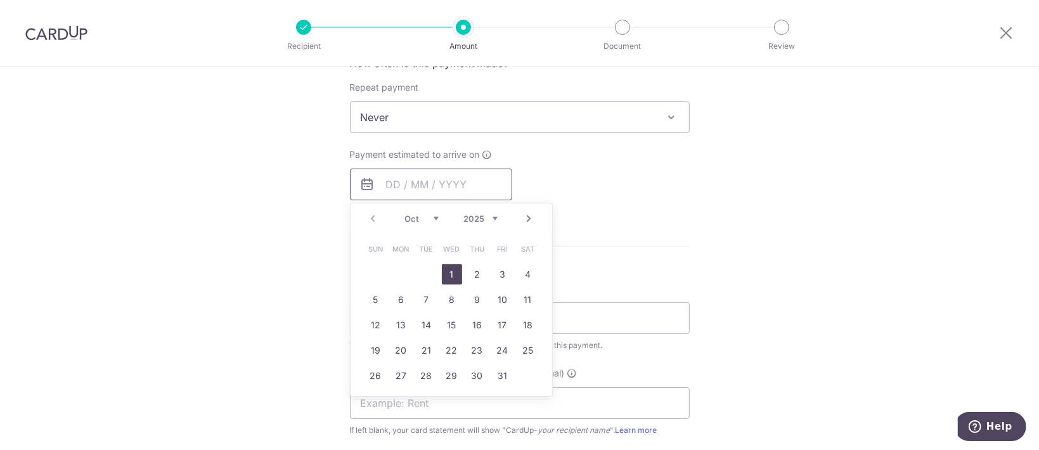
scroll to position [507, 0]
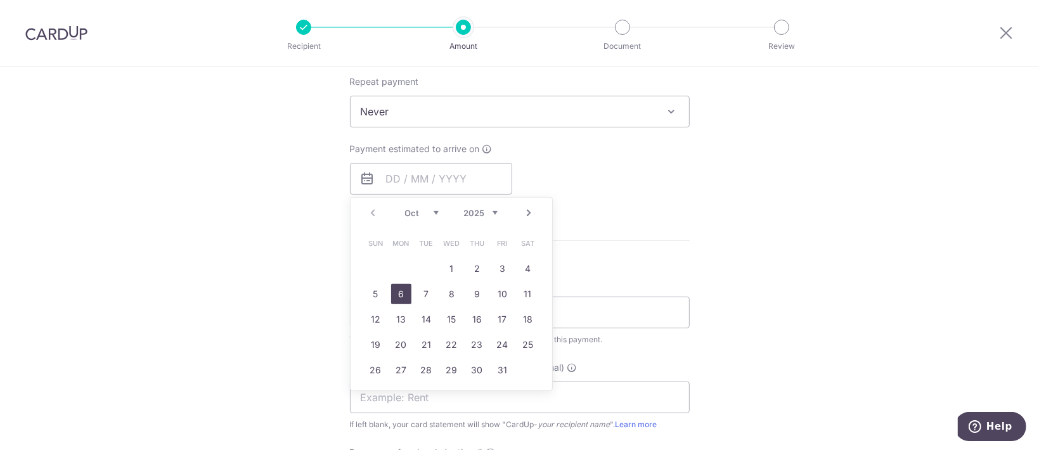
click at [391, 299] on link "6" at bounding box center [401, 294] width 20 height 20
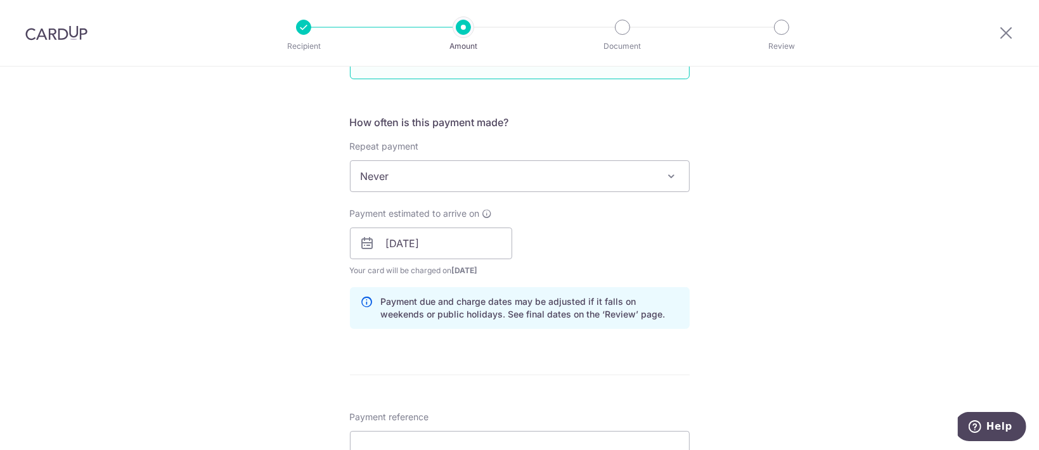
scroll to position [422, 0]
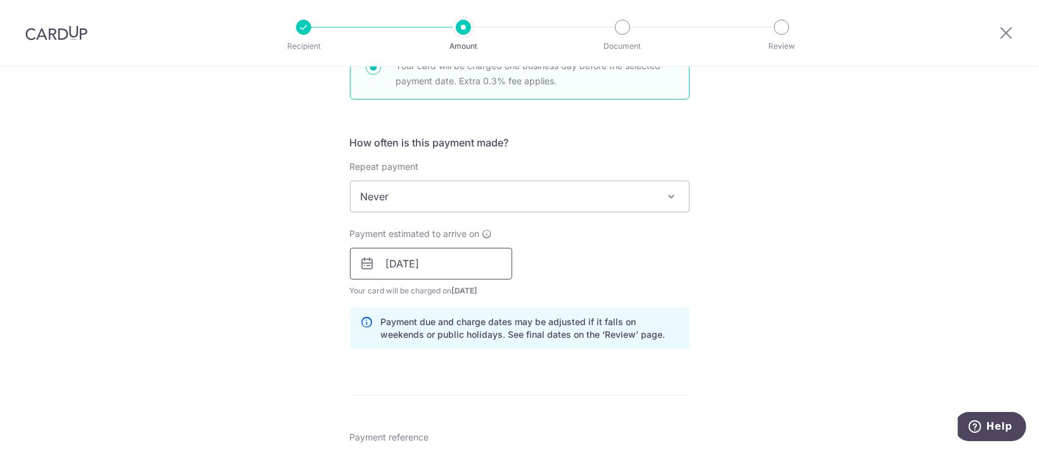
click at [426, 276] on input "06/10/2025" at bounding box center [431, 264] width 162 height 32
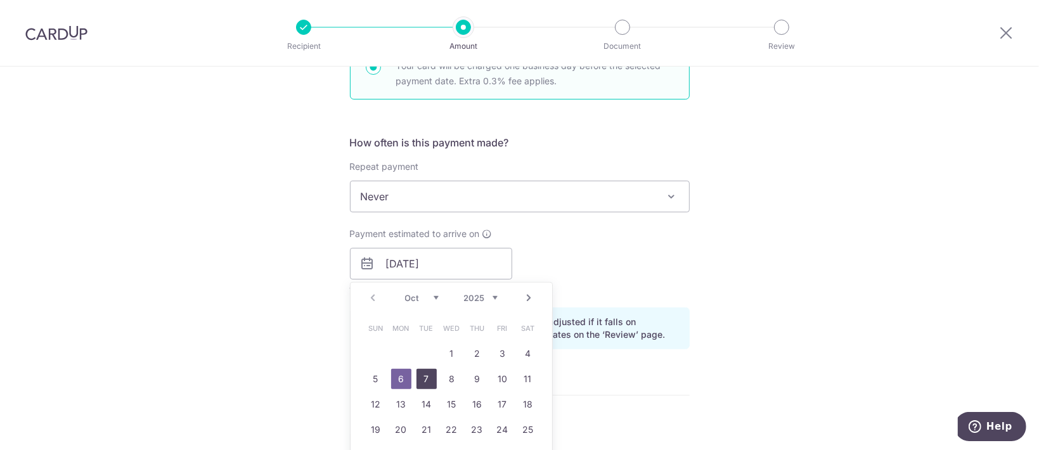
click at [416, 376] on link "7" at bounding box center [426, 379] width 20 height 20
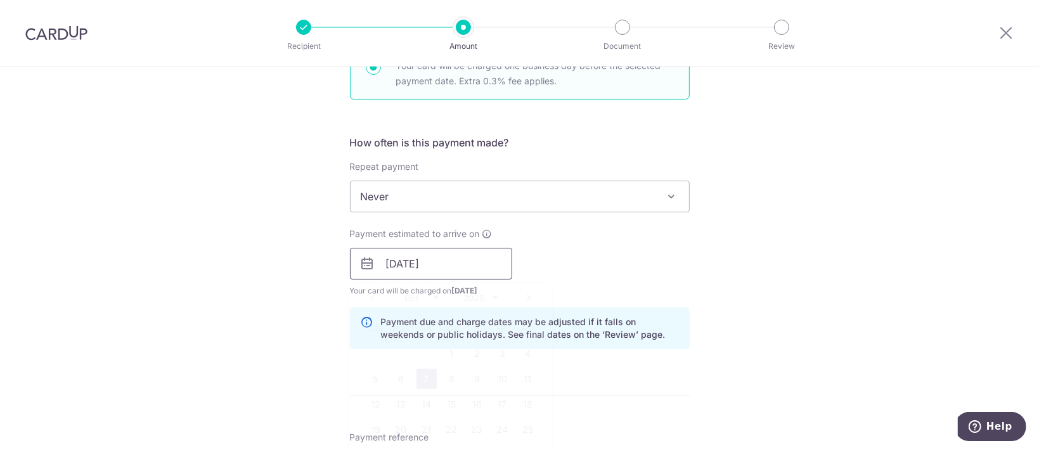
click at [479, 262] on input "07/10/2025" at bounding box center [431, 264] width 162 height 32
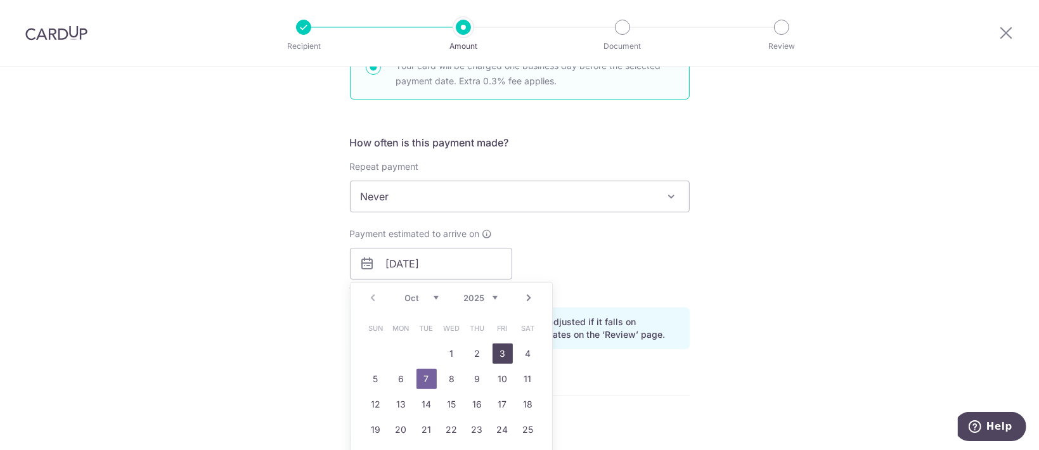
click at [498, 349] on link "3" at bounding box center [502, 354] width 20 height 20
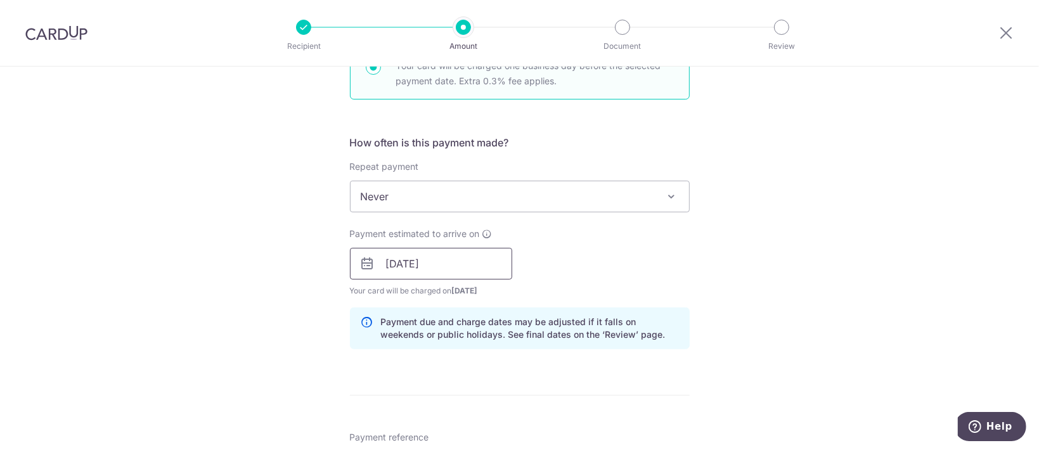
click at [446, 265] on input "03/10/2025" at bounding box center [431, 264] width 162 height 32
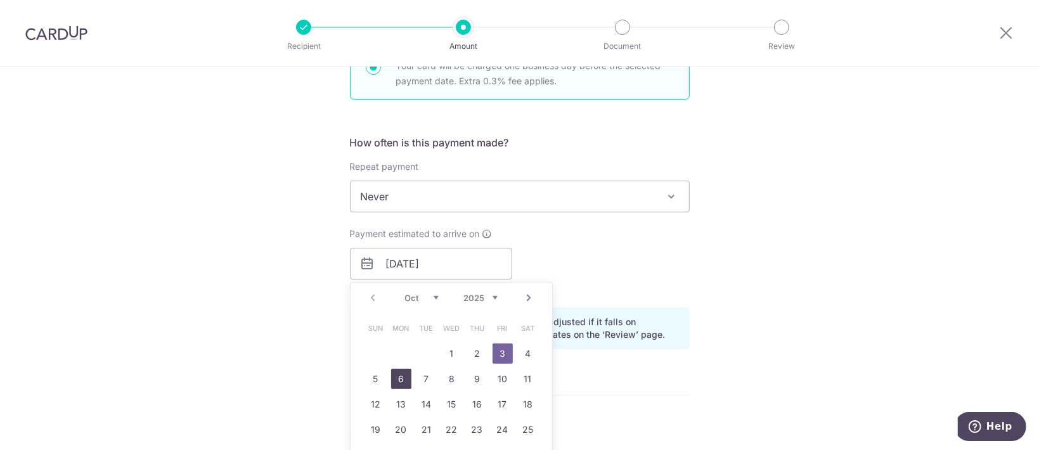
click at [391, 385] on link "6" at bounding box center [401, 379] width 20 height 20
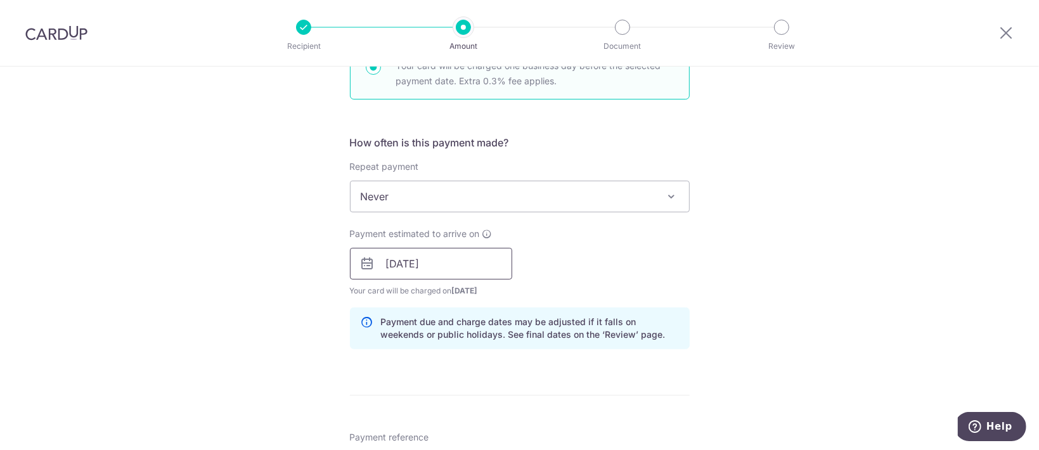
click at [439, 262] on input "[DATE]" at bounding box center [431, 264] width 162 height 32
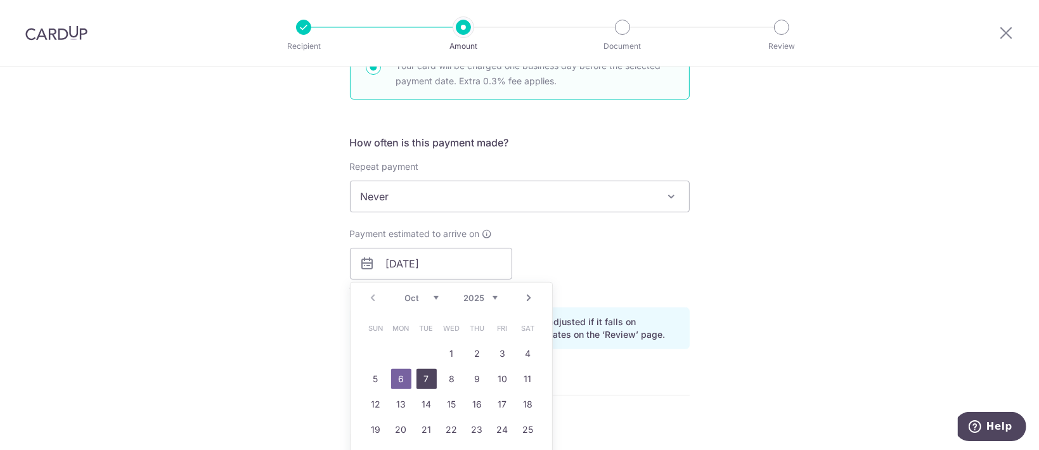
click at [425, 383] on link "7" at bounding box center [426, 379] width 20 height 20
type input "[DATE]"
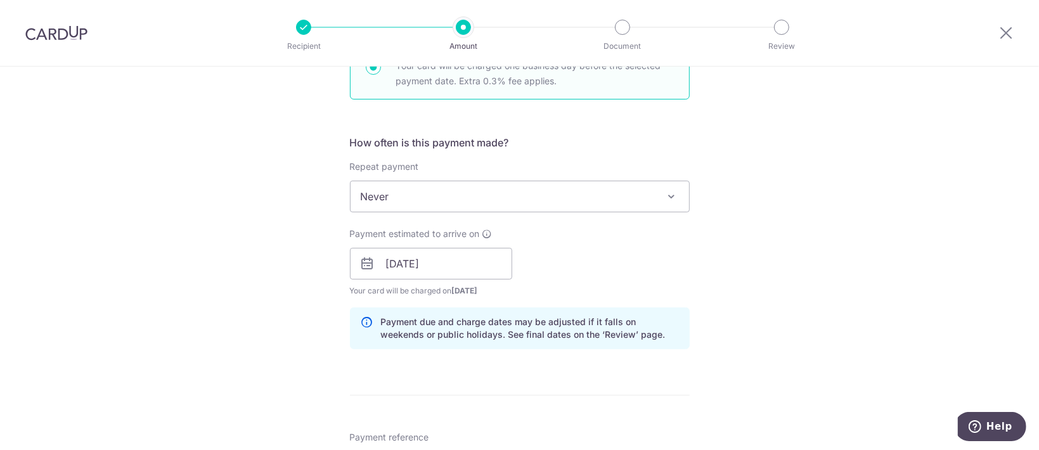
click at [265, 346] on div "Tell us more about your payment Enter payment amount SGD 23,000.00 23000.00 Sel…" at bounding box center [519, 310] width 1039 height 1332
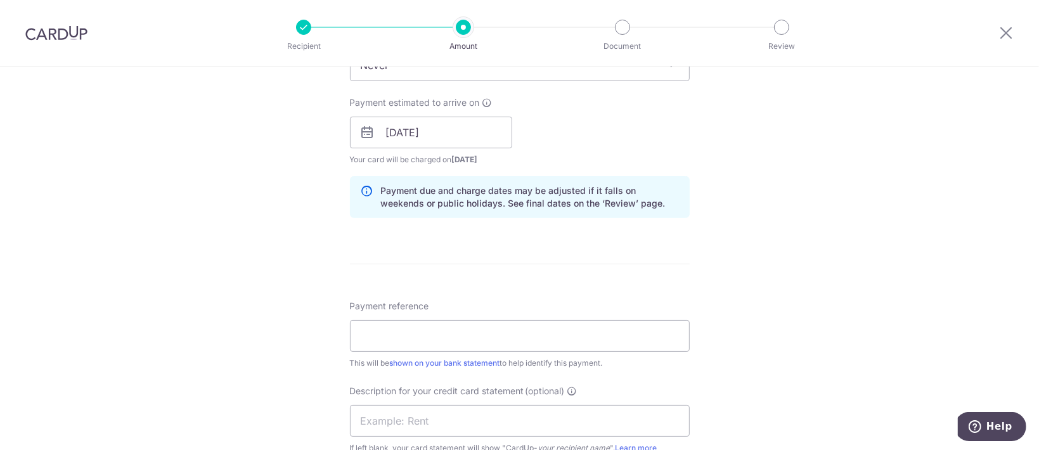
scroll to position [676, 0]
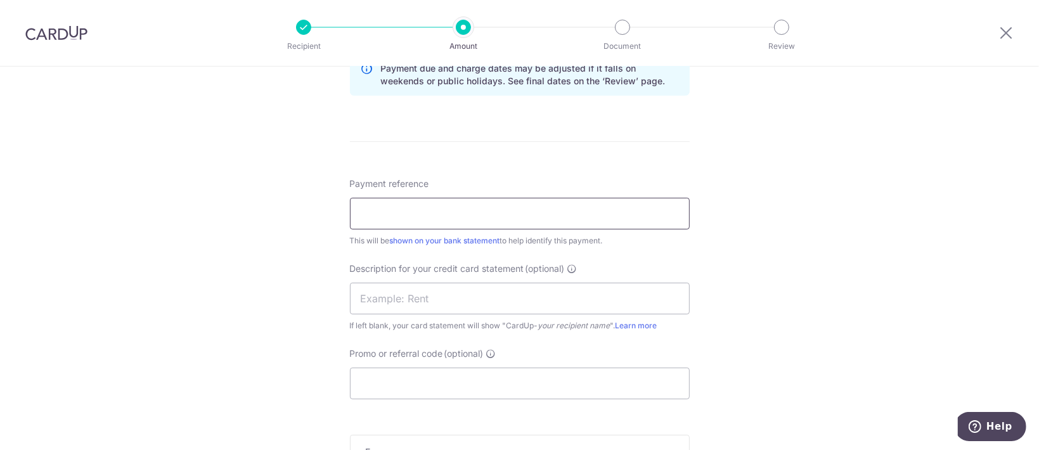
click at [479, 223] on input "Payment reference" at bounding box center [520, 214] width 340 height 32
drag, startPoint x: 399, startPoint y: 214, endPoint x: 484, endPoint y: 223, distance: 85.4
click at [484, 223] on input "SOA-PR-1647" at bounding box center [520, 214] width 340 height 32
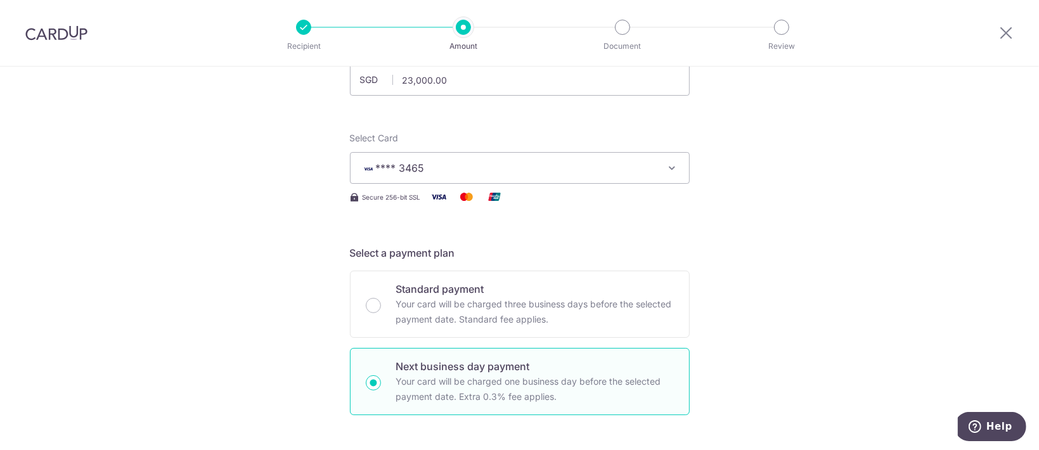
scroll to position [84, 0]
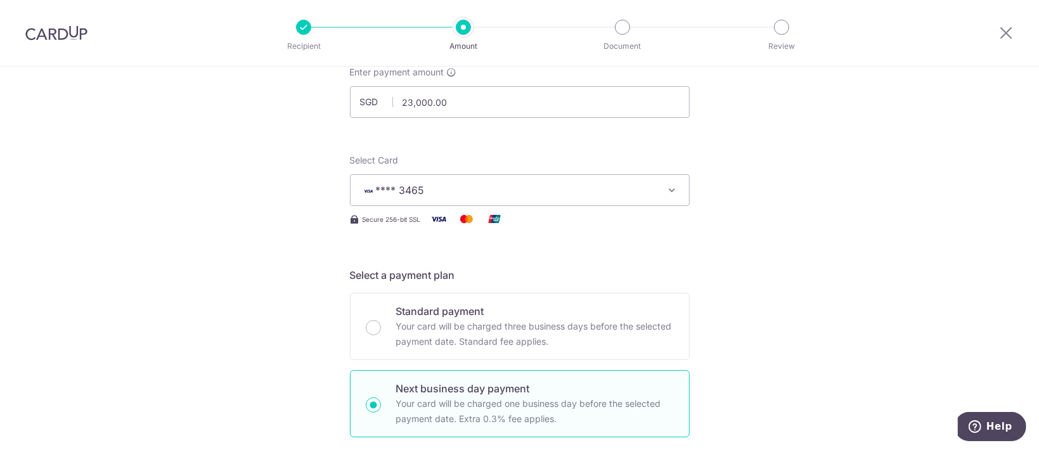
type input "SOA-PR-7605"
click at [439, 207] on div "Select Card **** 3465 Add credit card Your Cards **** 5981 **** 1647 **** 4490 …" at bounding box center [520, 190] width 340 height 73
click at [440, 198] on button "**** 3465" at bounding box center [520, 190] width 340 height 32
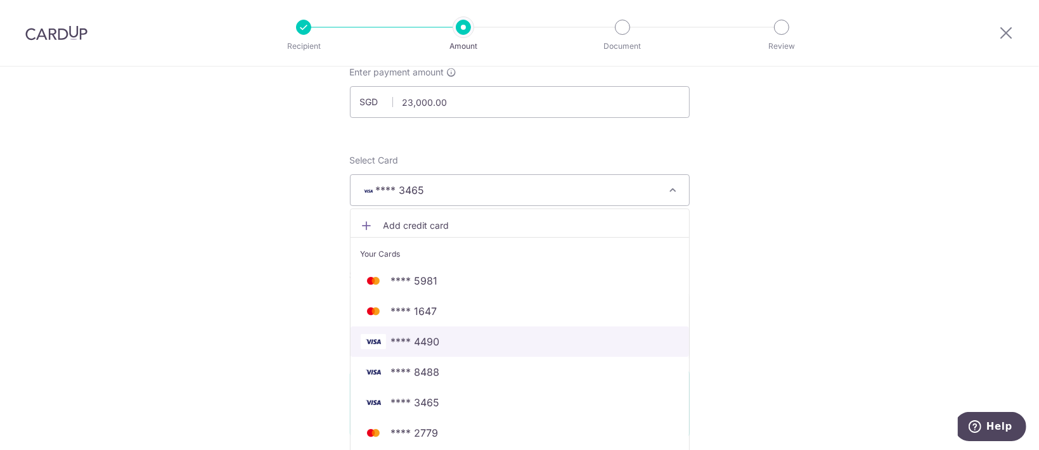
scroll to position [169, 0]
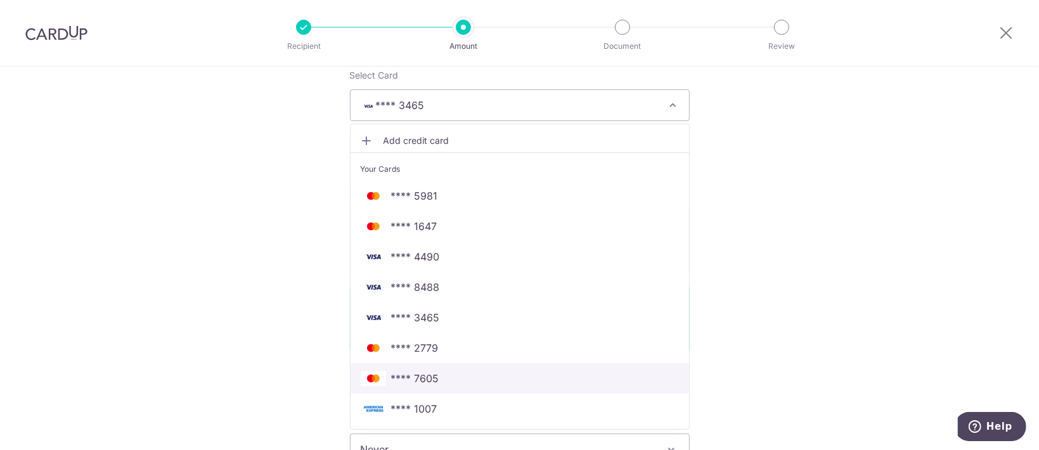
click at [469, 368] on link "**** 7605" at bounding box center [519, 378] width 338 height 30
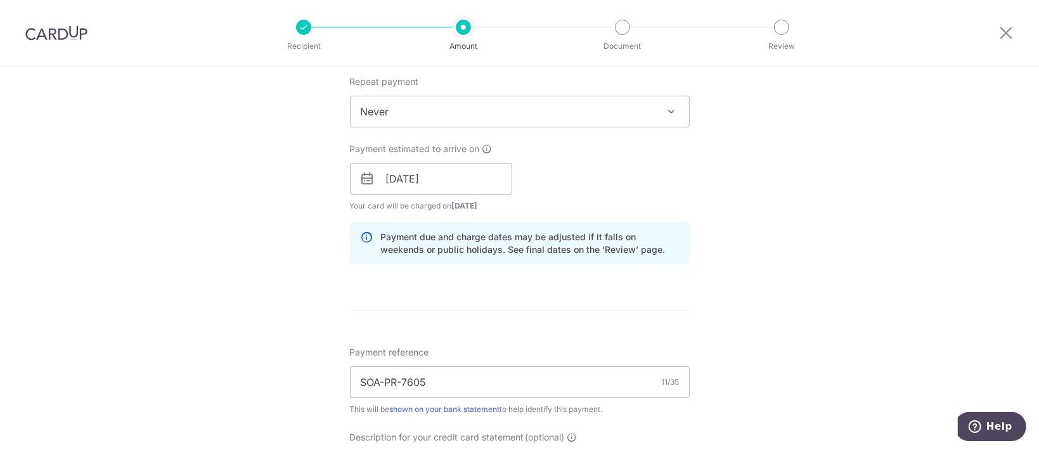
scroll to position [760, 0]
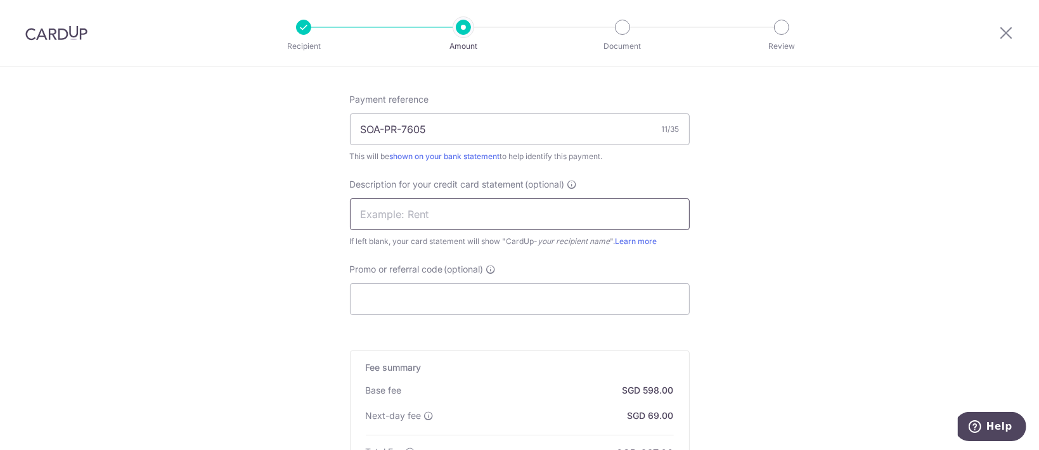
click at [439, 217] on input "text" at bounding box center [520, 214] width 340 height 32
drag, startPoint x: 449, startPoint y: 125, endPoint x: 321, endPoint y: 120, distance: 128.1
click at [412, 221] on input "text" at bounding box center [520, 214] width 340 height 32
paste input "SOA-PR-7605"
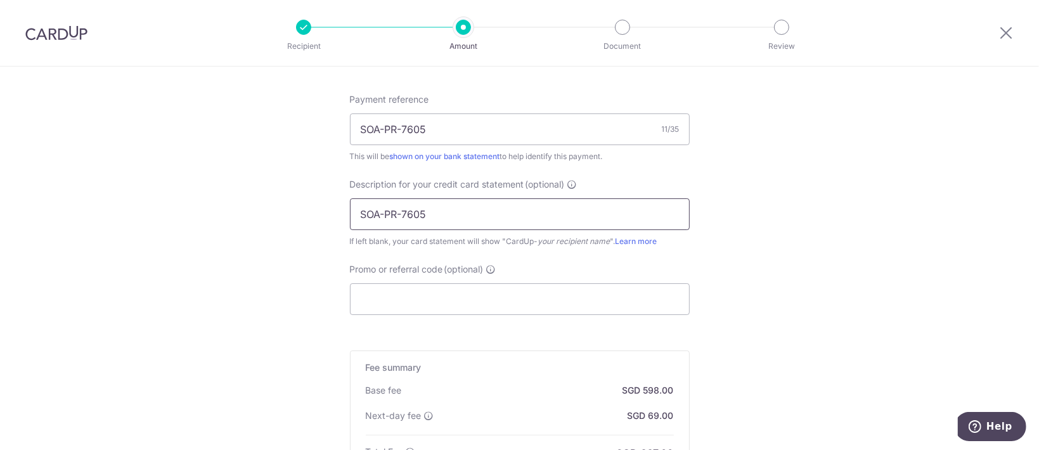
click at [380, 214] on input "SOA-PR-7605" at bounding box center [520, 214] width 340 height 32
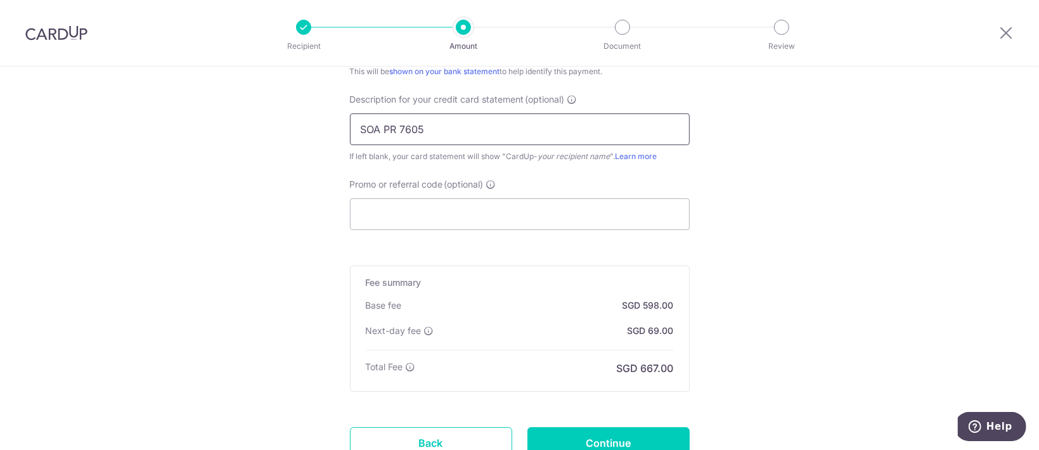
scroll to position [929, 0]
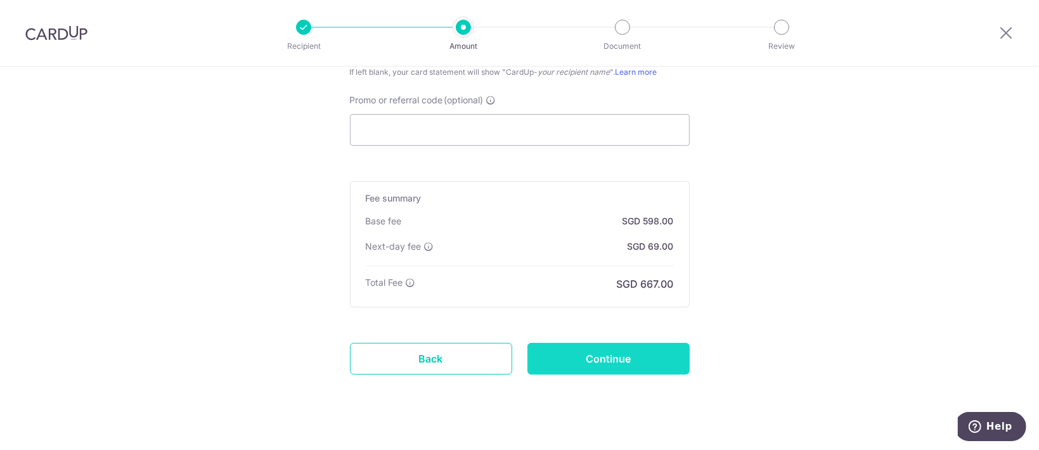
type input "SOA PR 7605"
click at [623, 354] on input "Continue" at bounding box center [608, 359] width 162 height 32
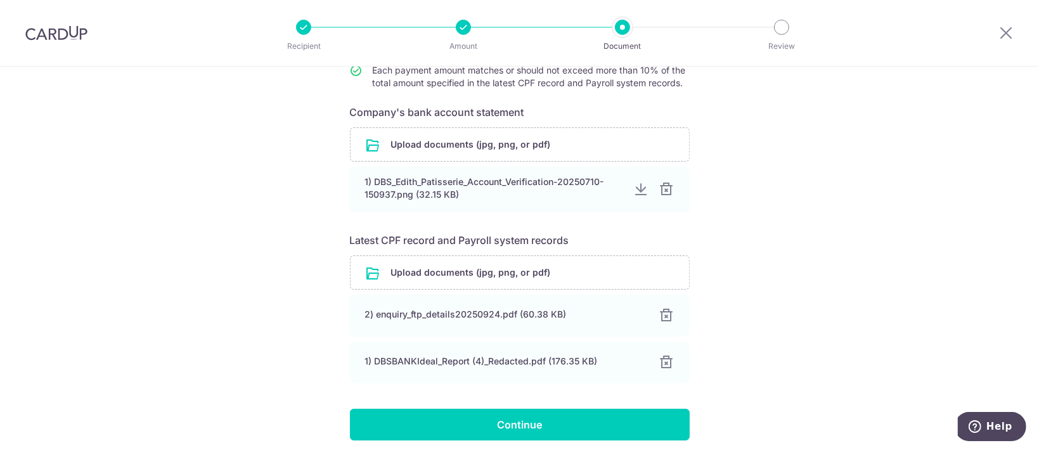
scroll to position [238, 0]
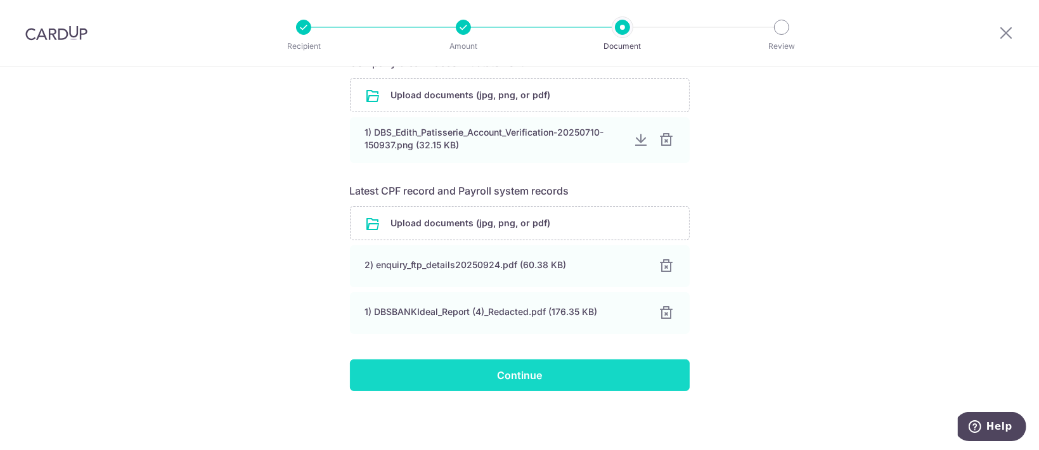
click at [568, 375] on input "Continue" at bounding box center [520, 375] width 340 height 32
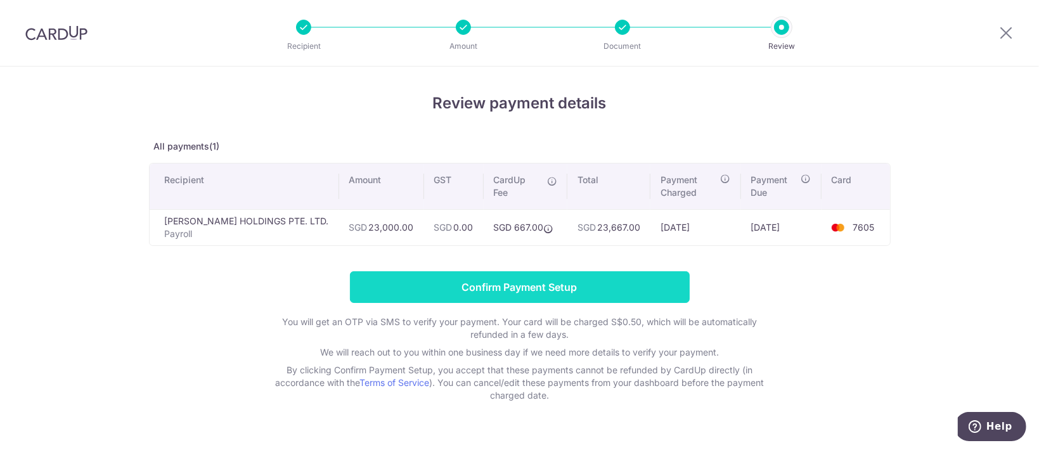
click at [625, 278] on input "Confirm Payment Setup" at bounding box center [520, 287] width 340 height 32
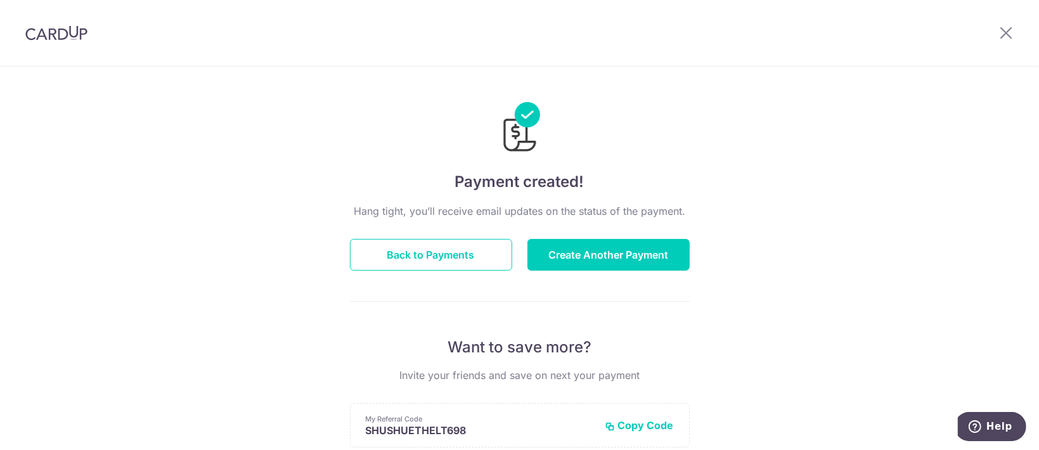
click at [1014, 32] on div at bounding box center [1006, 33] width 66 height 66
click at [1012, 25] on icon at bounding box center [1005, 33] width 15 height 16
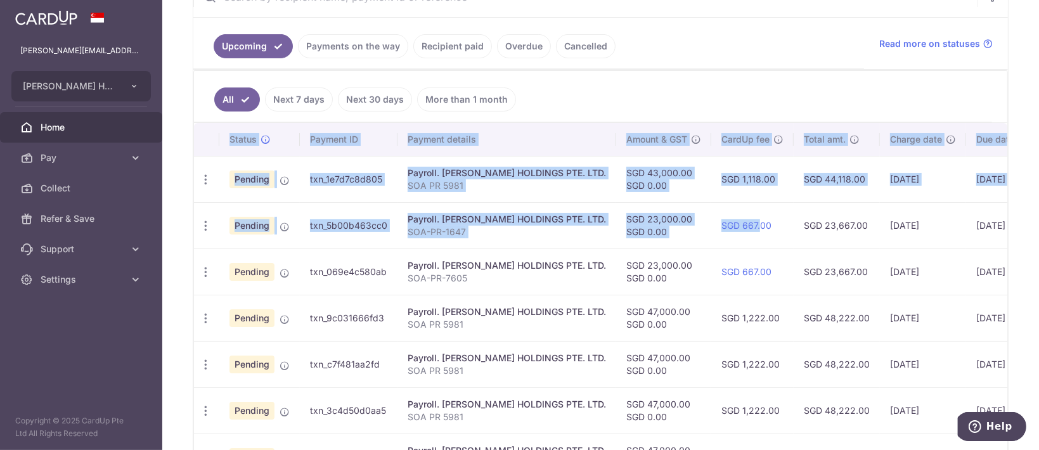
scroll to position [0, 134]
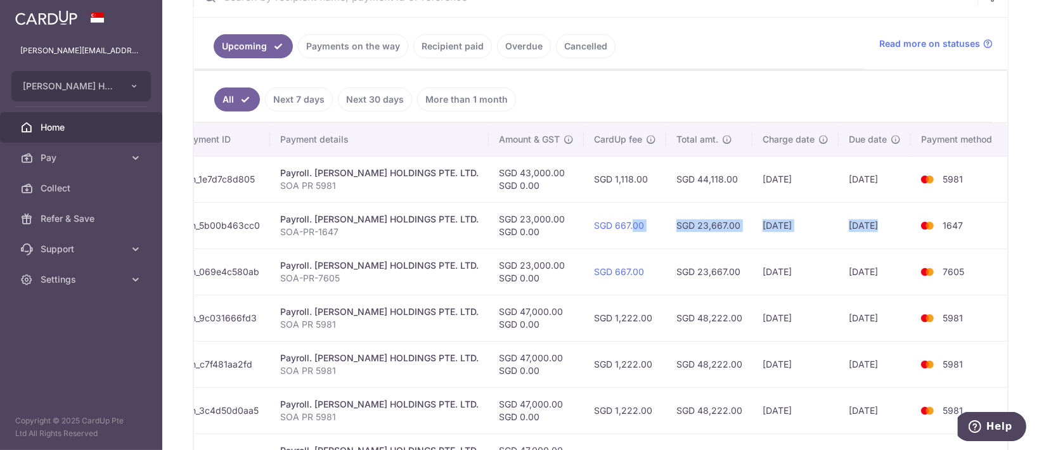
drag, startPoint x: 732, startPoint y: 233, endPoint x: 908, endPoint y: 238, distance: 175.7
click at [908, 238] on tr "Update payment Cancel payment Pending txn_5b00b463cc0 Payroll. [PERSON_NAME] HO…" at bounding box center [537, 225] width 941 height 46
click at [982, 227] on td "1647" at bounding box center [959, 225] width 96 height 46
drag, startPoint x: 695, startPoint y: 224, endPoint x: 766, endPoint y: 225, distance: 71.0
click at [766, 225] on tr "Update payment Cancel payment Pending txn_5b00b463cc0 Payroll. [PERSON_NAME] HO…" at bounding box center [537, 225] width 941 height 46
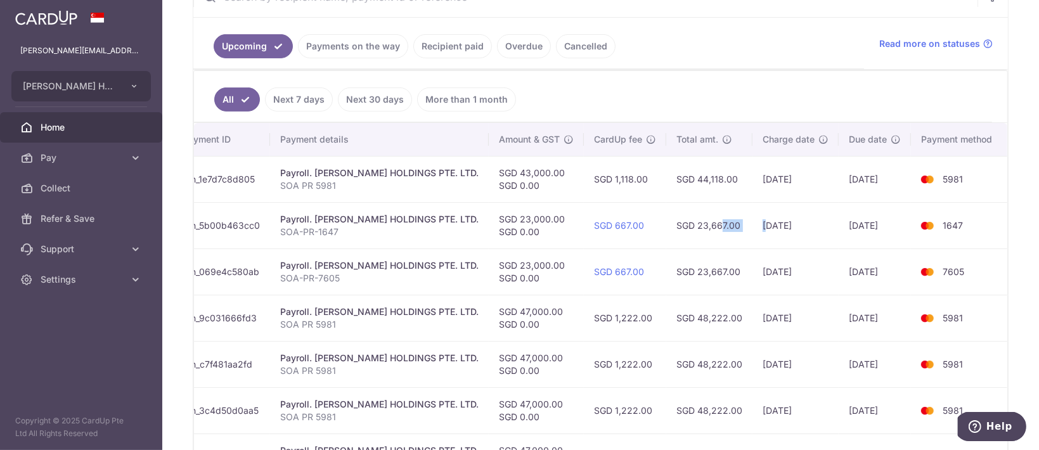
drag, startPoint x: 693, startPoint y: 271, endPoint x: 743, endPoint y: 272, distance: 50.1
click at [743, 272] on td "SGD 23,667.00" at bounding box center [709, 271] width 86 height 46
copy td "23,667.00"
